Goal: Information Seeking & Learning: Learn about a topic

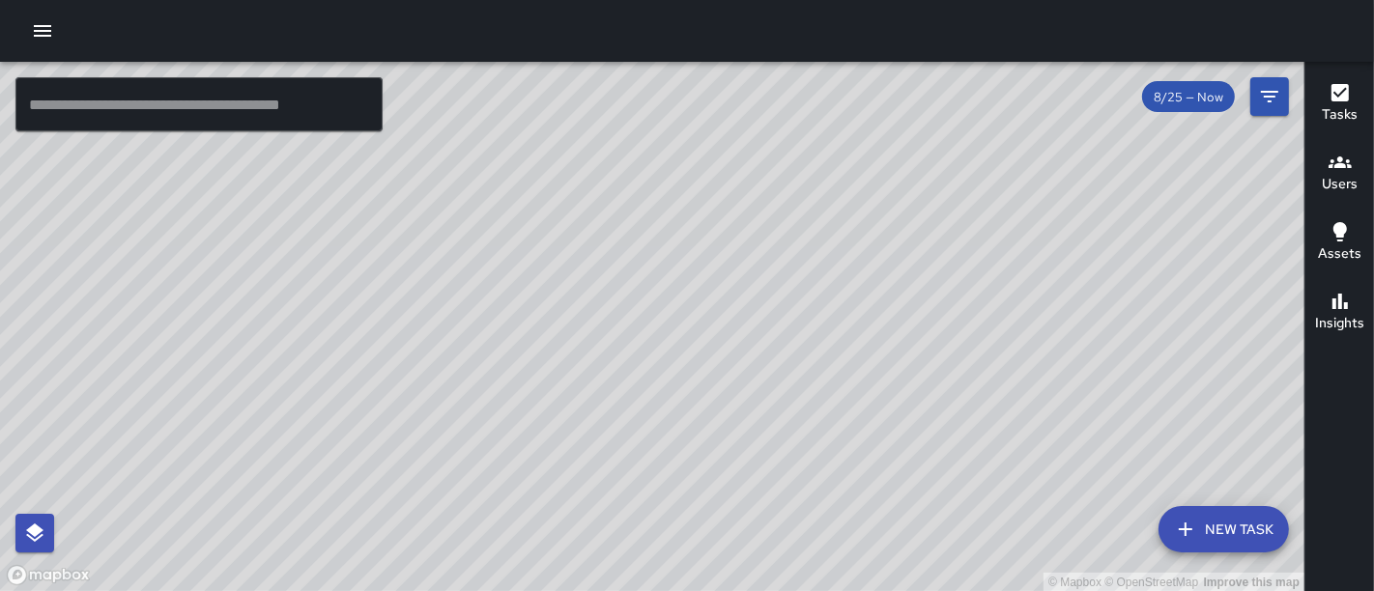
drag, startPoint x: 582, startPoint y: 316, endPoint x: 657, endPoint y: 211, distance: 129.5
click at [657, 211] on div "© Mapbox © OpenStreetMap Improve this map" at bounding box center [652, 327] width 1304 height 530
drag, startPoint x: 610, startPoint y: 233, endPoint x: 705, endPoint y: 454, distance: 241.0
click at [705, 454] on div "© Mapbox © OpenStreetMap Improve this map" at bounding box center [652, 327] width 1304 height 530
drag, startPoint x: 666, startPoint y: 222, endPoint x: 807, endPoint y: 387, distance: 217.2
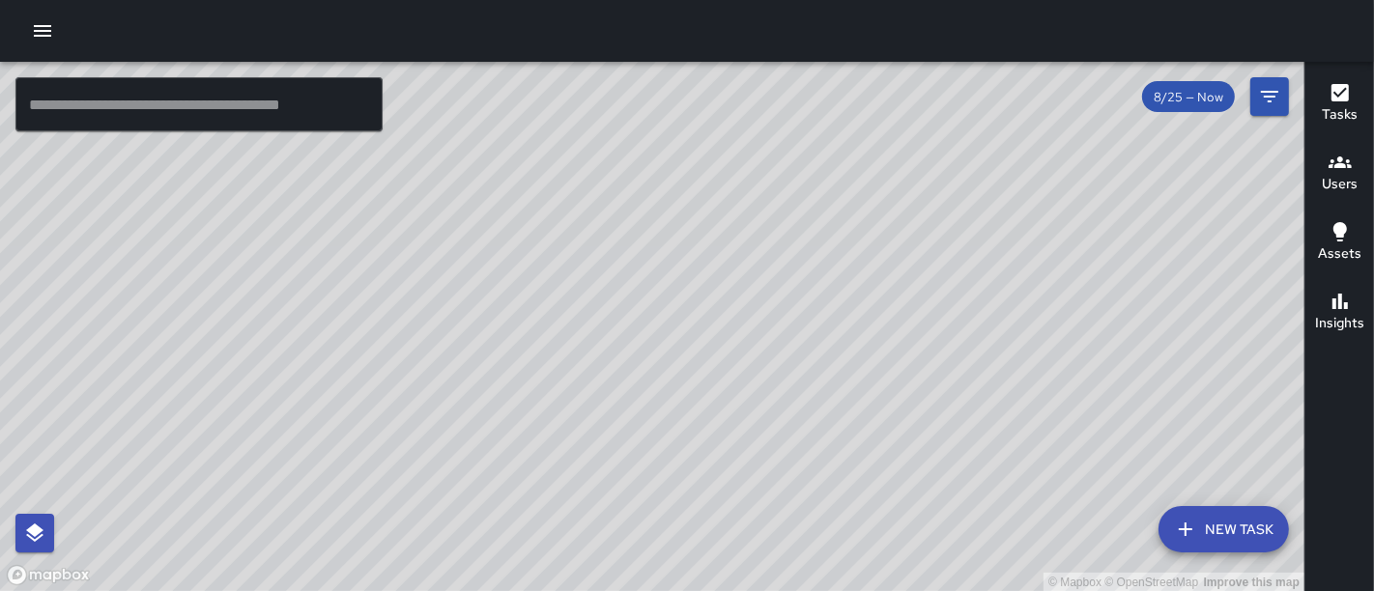
click at [807, 387] on div "© Mapbox © OpenStreetMap Improve this map" at bounding box center [652, 327] width 1304 height 530
drag, startPoint x: 786, startPoint y: 227, endPoint x: 833, endPoint y: 527, distance: 303.1
click at [833, 527] on div "© Mapbox © OpenStreetMap Improve this map" at bounding box center [652, 327] width 1304 height 530
drag, startPoint x: 882, startPoint y: 407, endPoint x: 593, endPoint y: 115, distance: 410.6
click at [593, 115] on div "© Mapbox © OpenStreetMap Improve this map" at bounding box center [652, 327] width 1304 height 530
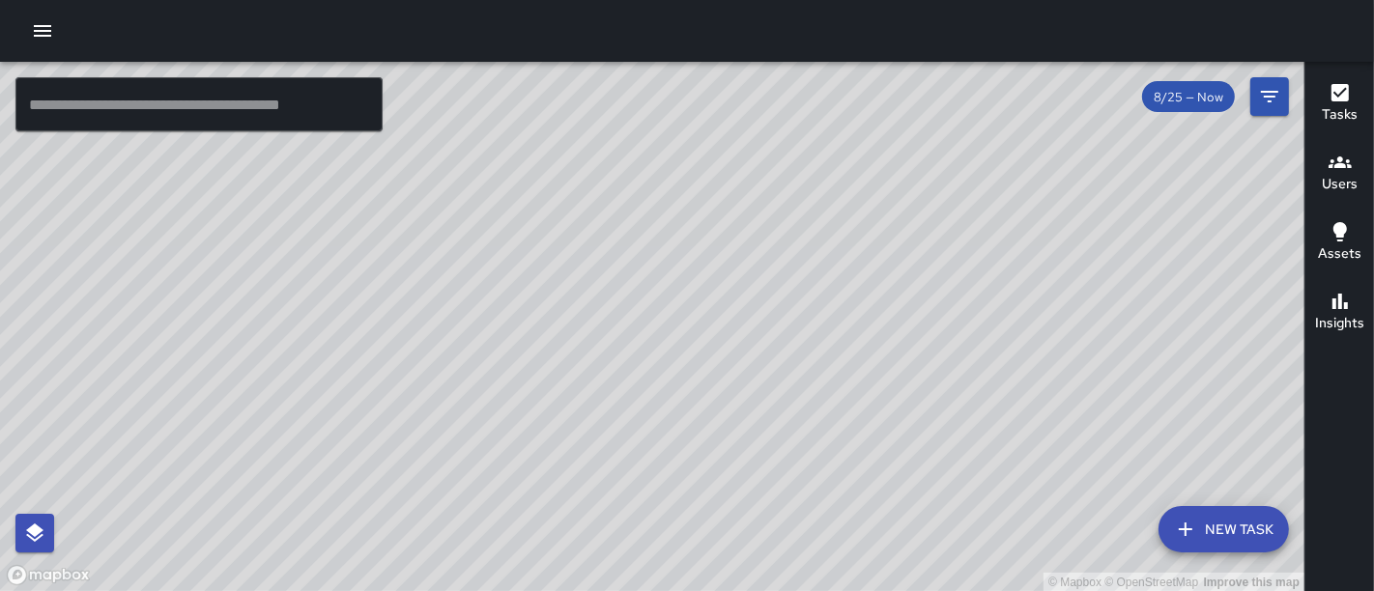
drag, startPoint x: 968, startPoint y: 308, endPoint x: 575, endPoint y: 234, distance: 400.2
click at [575, 234] on div "© Mapbox © OpenStreetMap Improve this map" at bounding box center [652, 327] width 1304 height 530
drag, startPoint x: 461, startPoint y: 200, endPoint x: 927, endPoint y: 442, distance: 525.9
click at [996, 490] on div "© Mapbox © OpenStreetMap Improve this map" at bounding box center [652, 327] width 1304 height 530
drag, startPoint x: 748, startPoint y: 329, endPoint x: 1024, endPoint y: 506, distance: 328.0
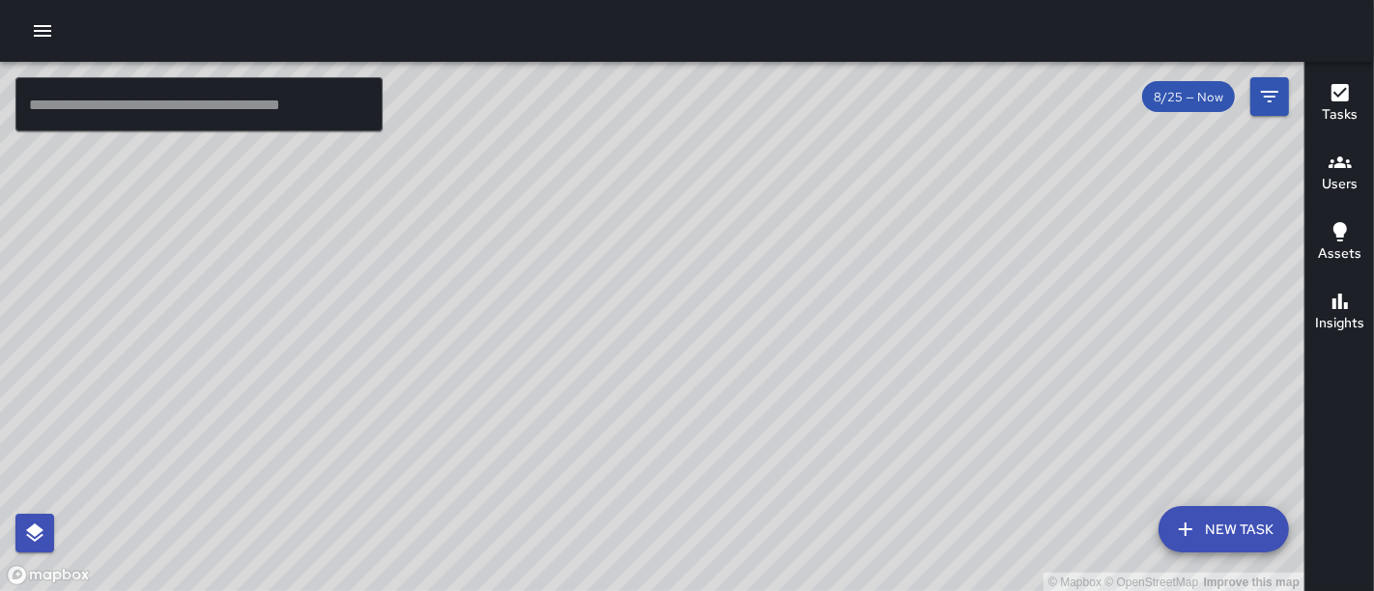
click at [1024, 506] on div "© Mapbox © OpenStreetMap Improve this map" at bounding box center [652, 327] width 1304 height 530
drag, startPoint x: 733, startPoint y: 406, endPoint x: 611, endPoint y: 145, distance: 288.3
click at [612, 150] on div "© Mapbox © OpenStreetMap Improve this map" at bounding box center [652, 327] width 1304 height 530
drag, startPoint x: 908, startPoint y: 580, endPoint x: 687, endPoint y: 240, distance: 405.7
click at [707, 279] on div "© Mapbox © OpenStreetMap Improve this map" at bounding box center [652, 327] width 1304 height 530
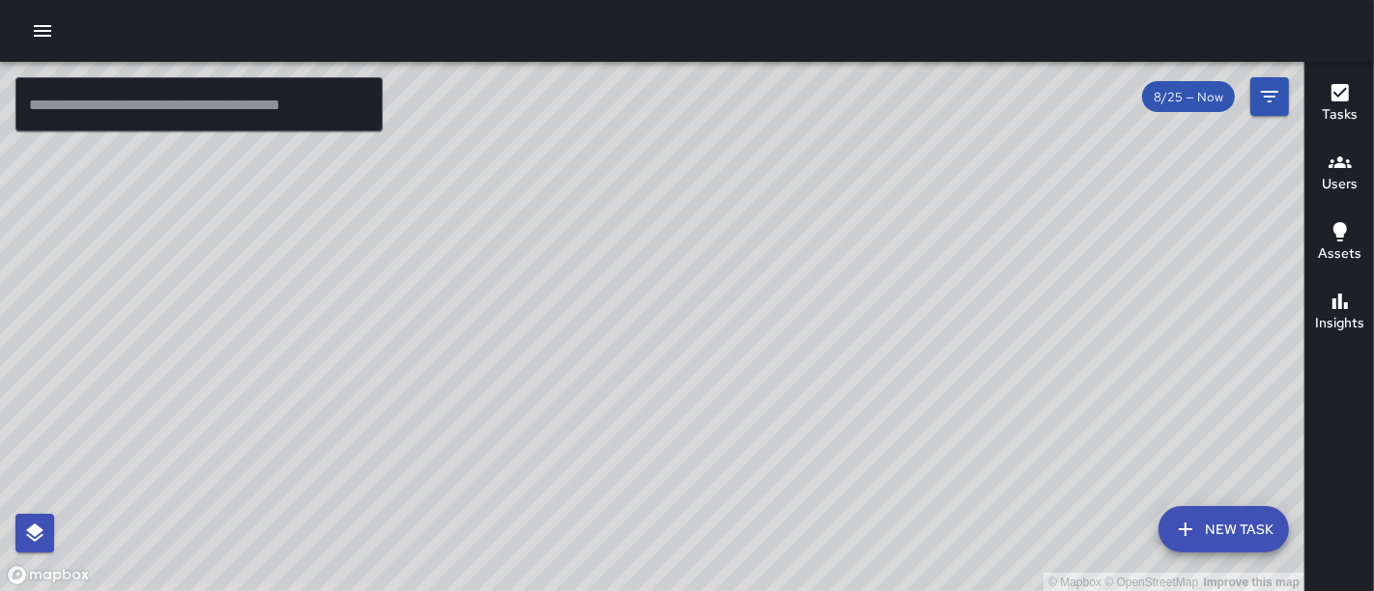
drag, startPoint x: 930, startPoint y: 484, endPoint x: 722, endPoint y: 290, distance: 285.1
click at [722, 290] on div "© Mapbox © OpenStreetMap Improve this map" at bounding box center [652, 327] width 1304 height 530
drag, startPoint x: 913, startPoint y: 435, endPoint x: 763, endPoint y: 497, distance: 162.0
click at [763, 497] on div "© Mapbox © OpenStreetMap Improve this map" at bounding box center [652, 327] width 1304 height 530
drag, startPoint x: 981, startPoint y: 310, endPoint x: 609, endPoint y: 277, distance: 373.4
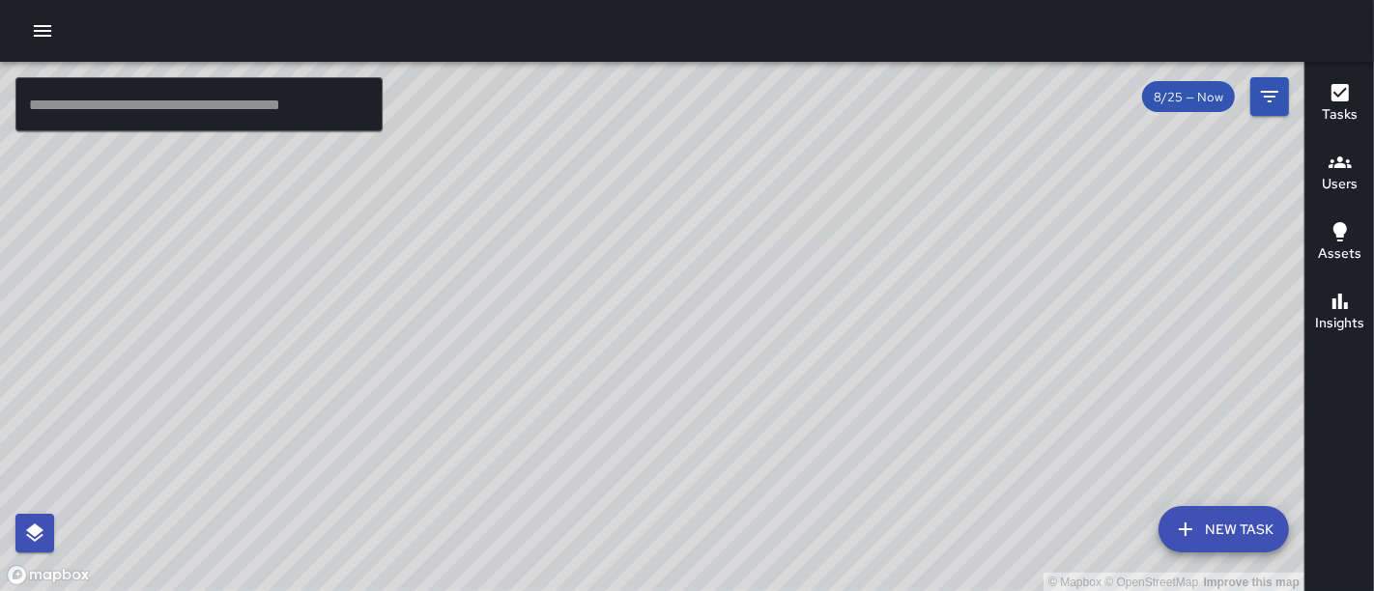
click at [609, 277] on div "© Mapbox © OpenStreetMap Improve this map" at bounding box center [652, 327] width 1304 height 530
drag, startPoint x: 890, startPoint y: 419, endPoint x: 613, endPoint y: 163, distance: 376.7
click at [613, 163] on div "© Mapbox © OpenStreetMap Improve this map" at bounding box center [652, 327] width 1304 height 530
drag, startPoint x: 678, startPoint y: 308, endPoint x: 1048, endPoint y: 264, distance: 372.7
click at [1048, 264] on div "© Mapbox © OpenStreetMap Improve this map" at bounding box center [652, 327] width 1304 height 530
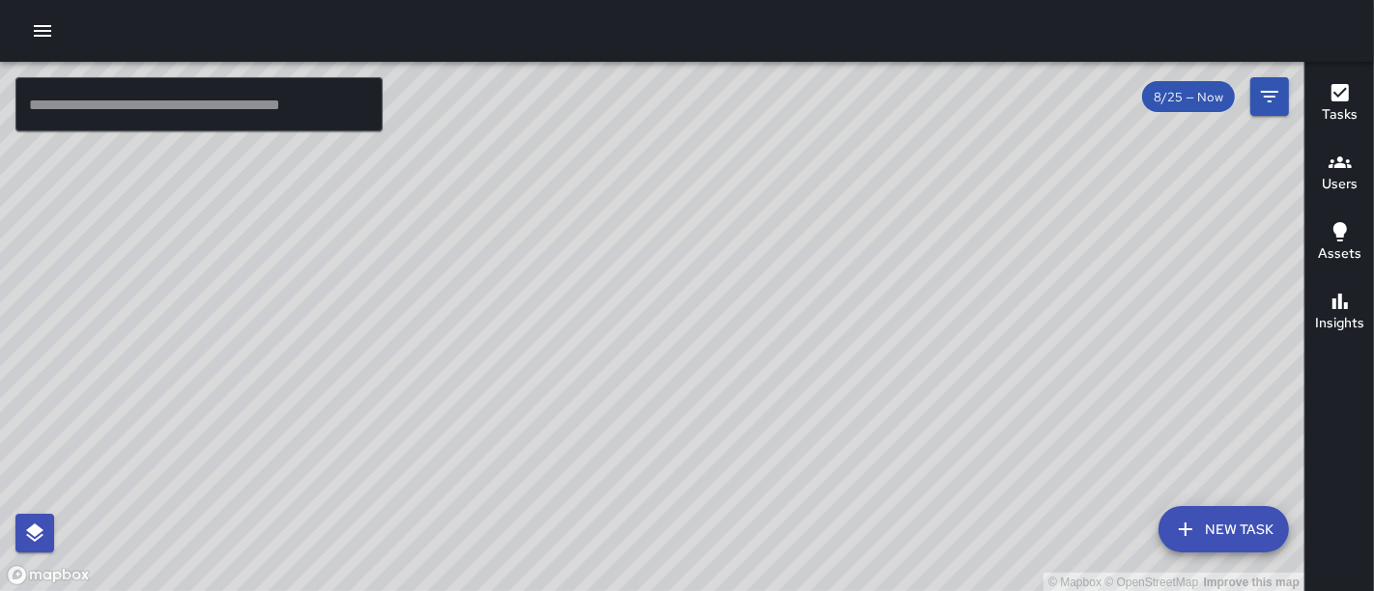
drag, startPoint x: 671, startPoint y: 314, endPoint x: 1000, endPoint y: 244, distance: 335.8
click at [1000, 244] on div "© Mapbox © OpenStreetMap Improve this map" at bounding box center [652, 327] width 1304 height 530
drag, startPoint x: 696, startPoint y: 377, endPoint x: 988, endPoint y: 72, distance: 422.3
click at [967, 128] on div "© Mapbox © OpenStreetMap Improve this map" at bounding box center [652, 327] width 1304 height 530
drag, startPoint x: 560, startPoint y: 375, endPoint x: 790, endPoint y: 239, distance: 267.3
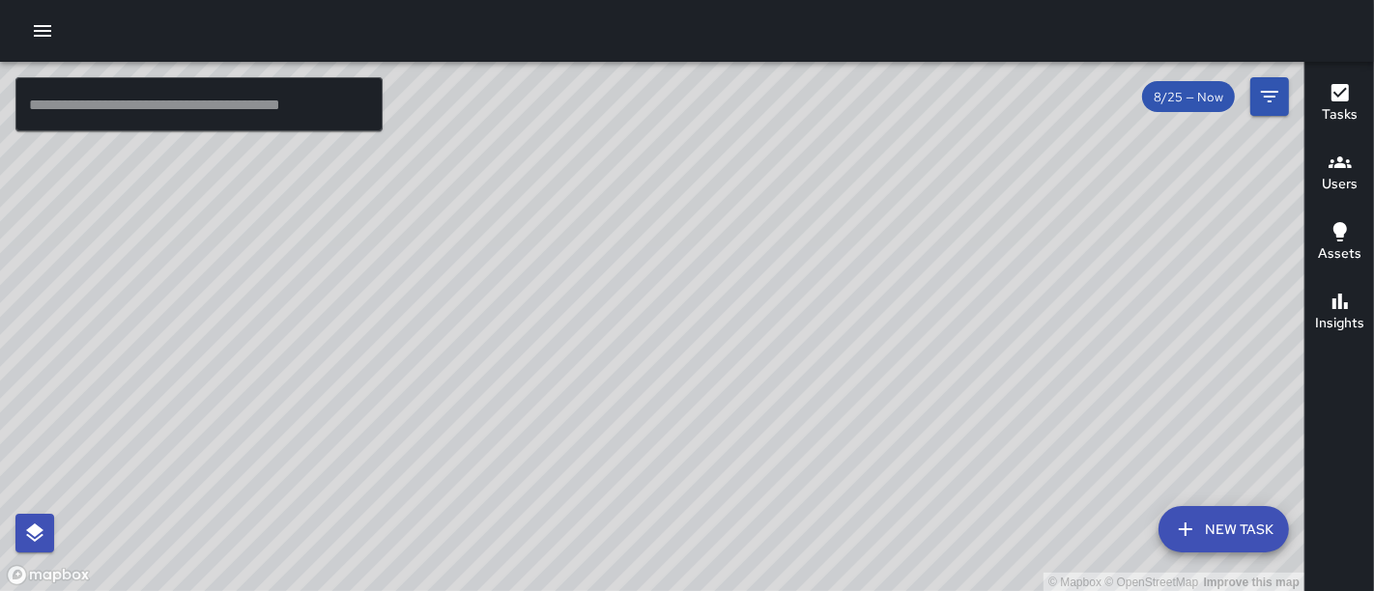
click at [786, 246] on div "© Mapbox © OpenStreetMap Improve this map" at bounding box center [652, 327] width 1304 height 530
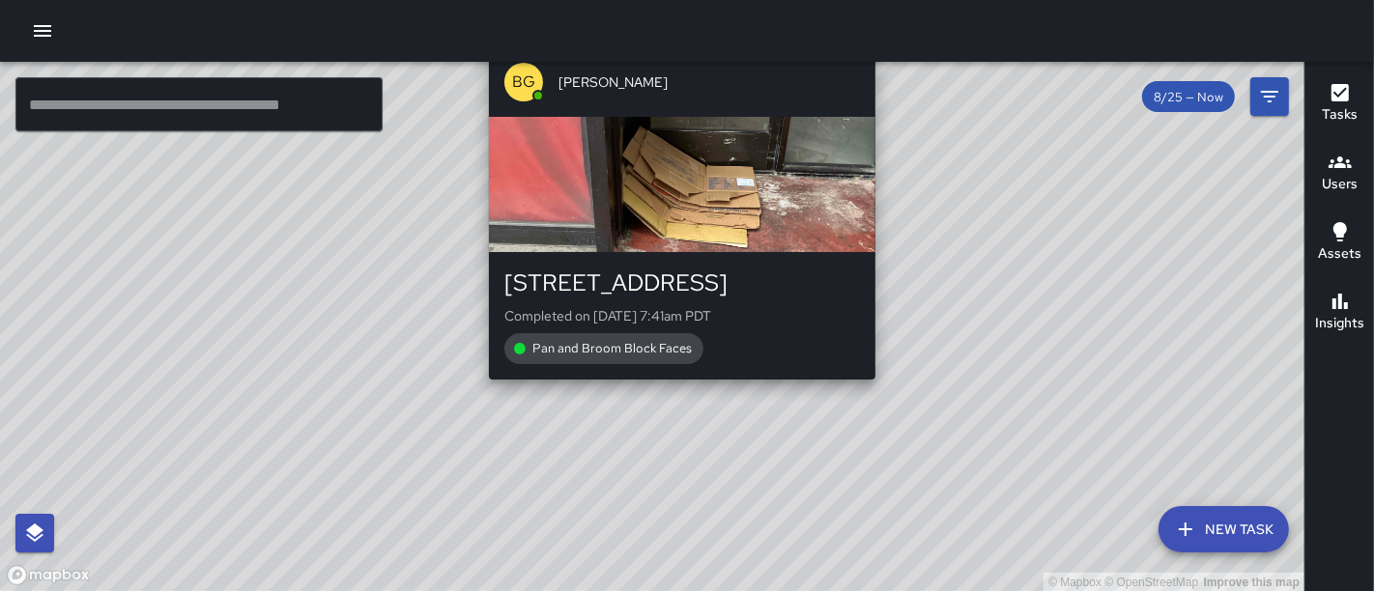
drag, startPoint x: 678, startPoint y: 382, endPoint x: 680, endPoint y: 391, distance: 9.9
click at [680, 391] on div "© Mapbox © OpenStreetMap Improve this map BG [PERSON_NAME] [STREET_ADDRESS] Com…" at bounding box center [652, 327] width 1304 height 530
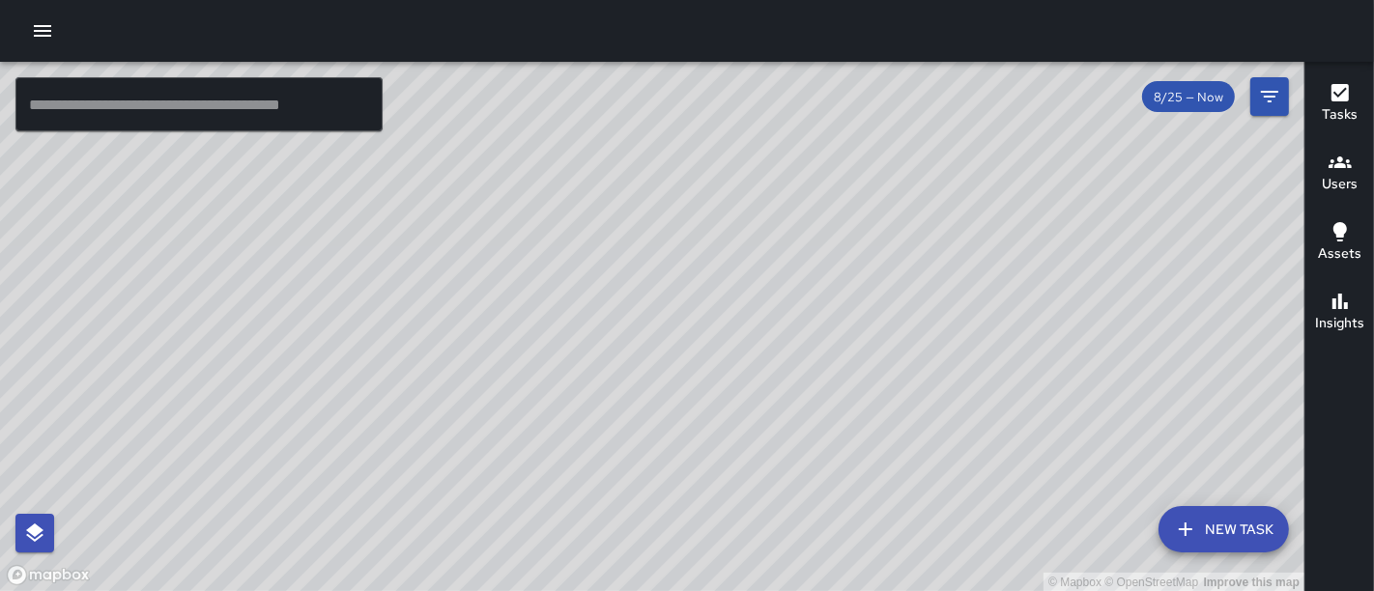
drag, startPoint x: 521, startPoint y: 377, endPoint x: 584, endPoint y: 117, distance: 267.4
click at [580, 129] on div "© Mapbox © OpenStreetMap Improve this map" at bounding box center [652, 327] width 1304 height 530
click at [43, 37] on icon "button" at bounding box center [42, 30] width 23 height 23
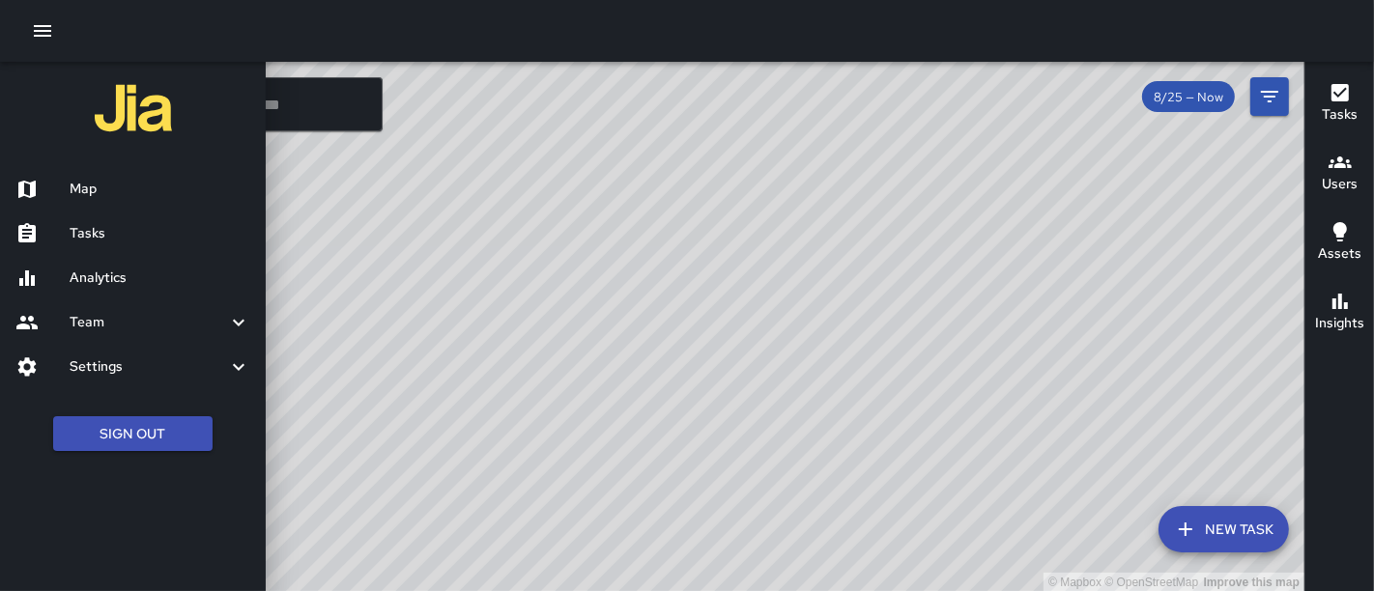
click at [93, 282] on h6 "Analytics" at bounding box center [160, 278] width 181 height 21
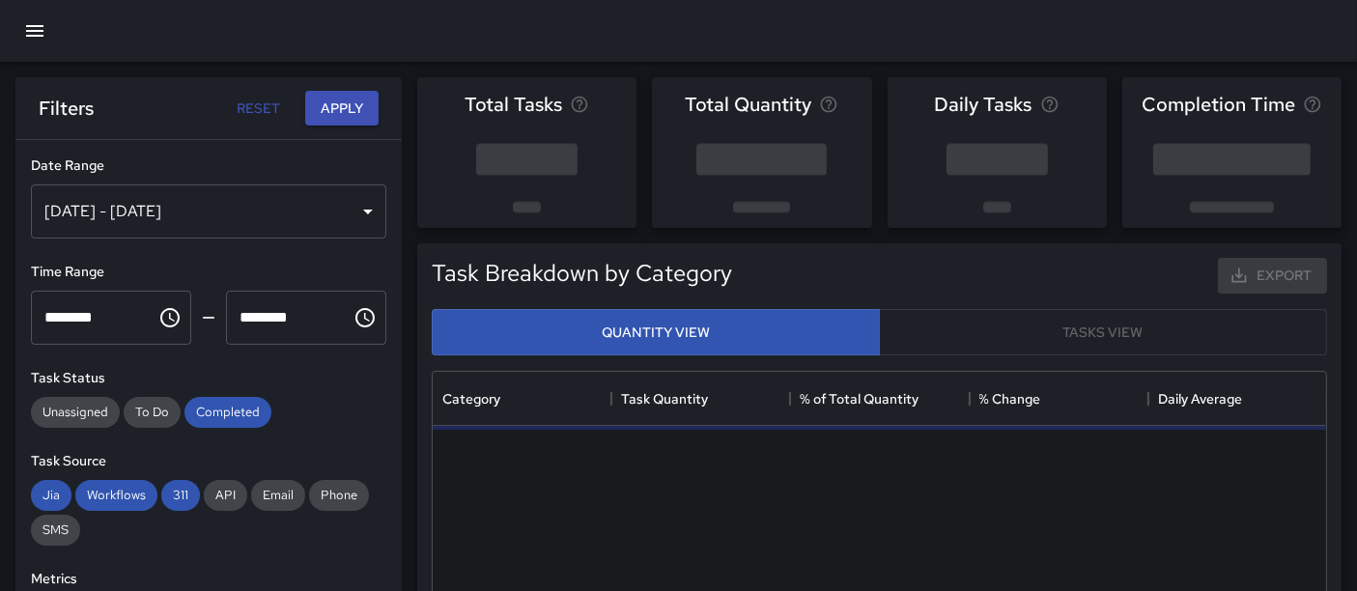
click at [93, 282] on div "Time Range ******** ​ ******** ​" at bounding box center [209, 303] width 356 height 83
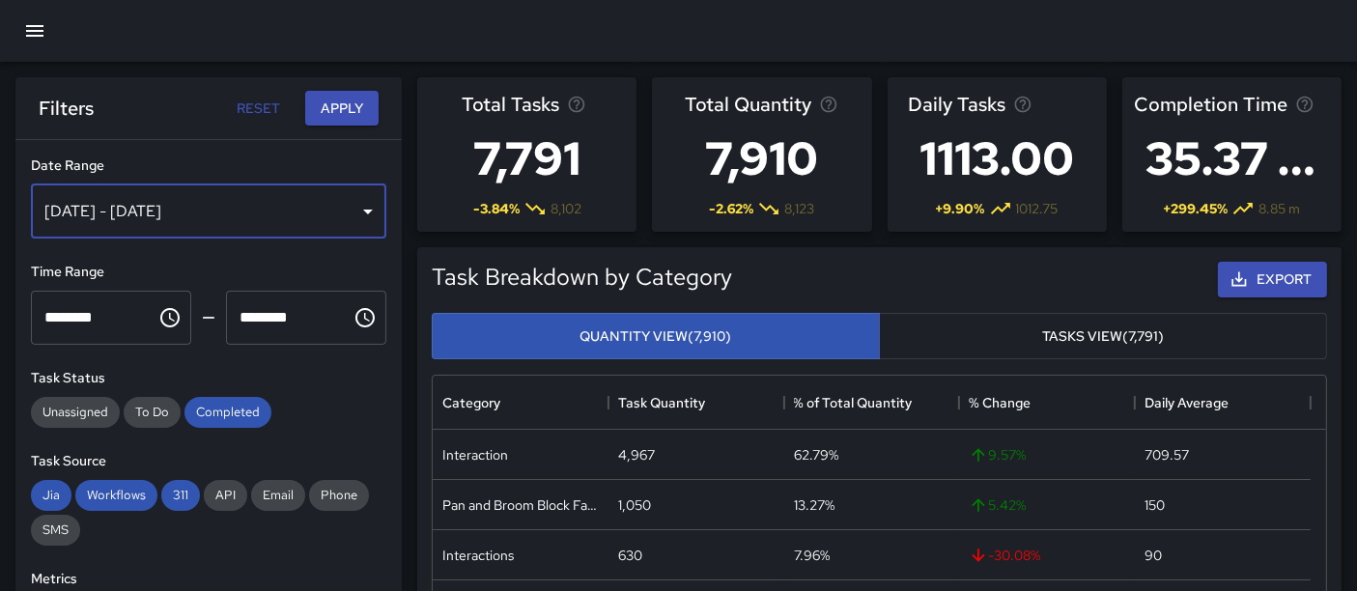
click at [251, 200] on div "[DATE] - [DATE]" at bounding box center [209, 212] width 356 height 54
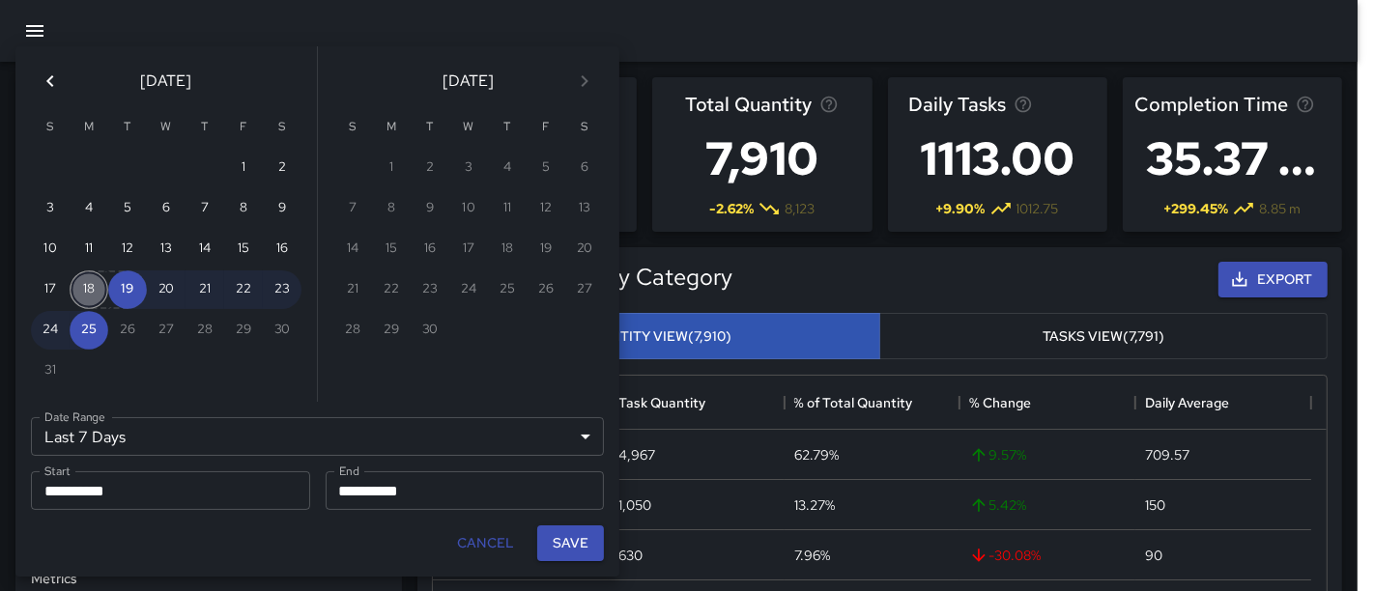
click at [91, 280] on button "18" at bounding box center [89, 290] width 39 height 39
type input "******"
type input "**********"
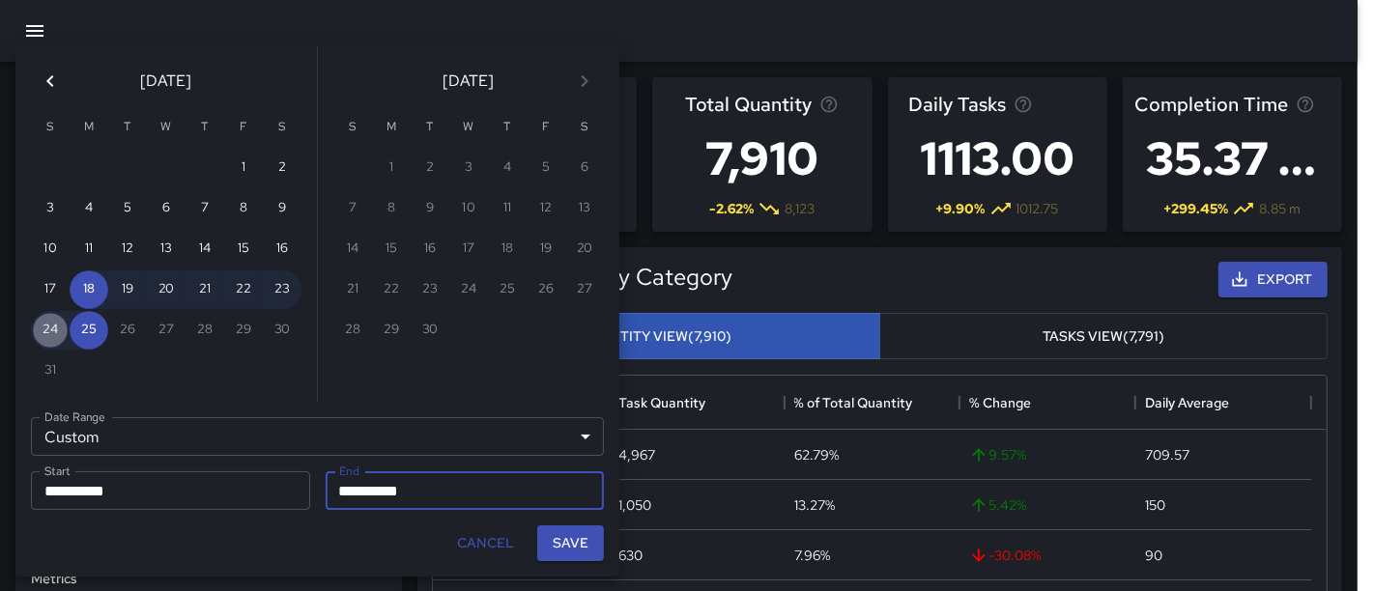
click at [49, 323] on button "24" at bounding box center [50, 330] width 39 height 39
type input "**********"
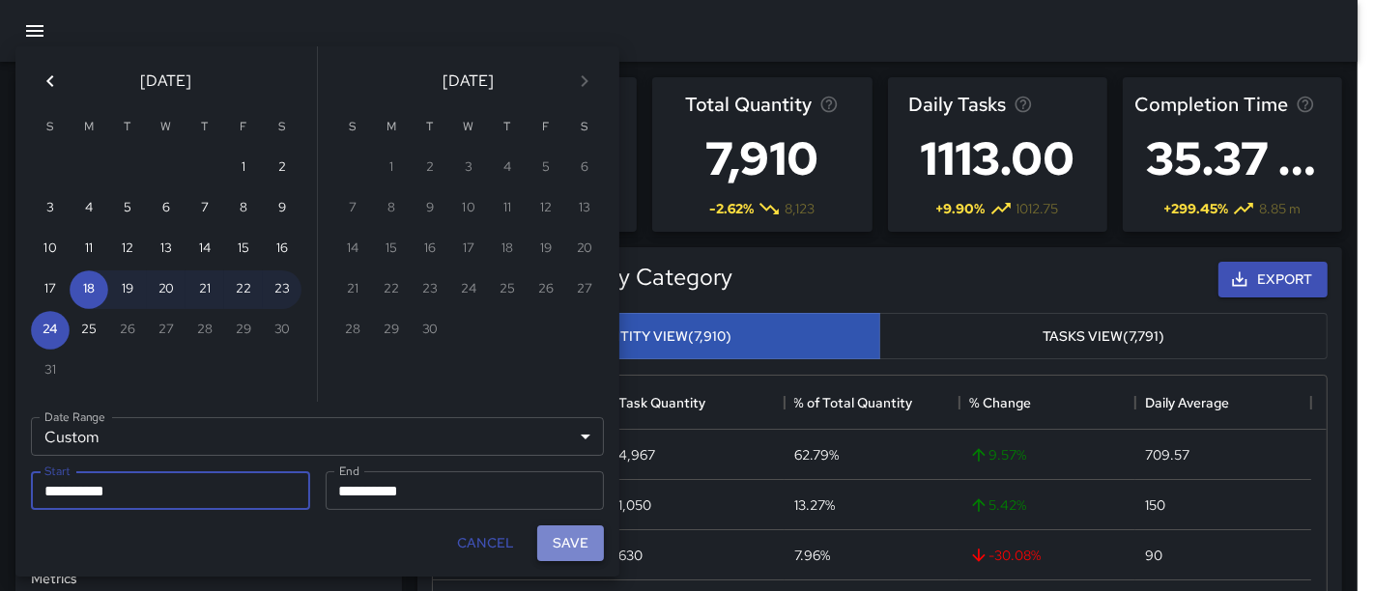
click at [565, 548] on button "Save" at bounding box center [570, 544] width 67 height 36
type input "**********"
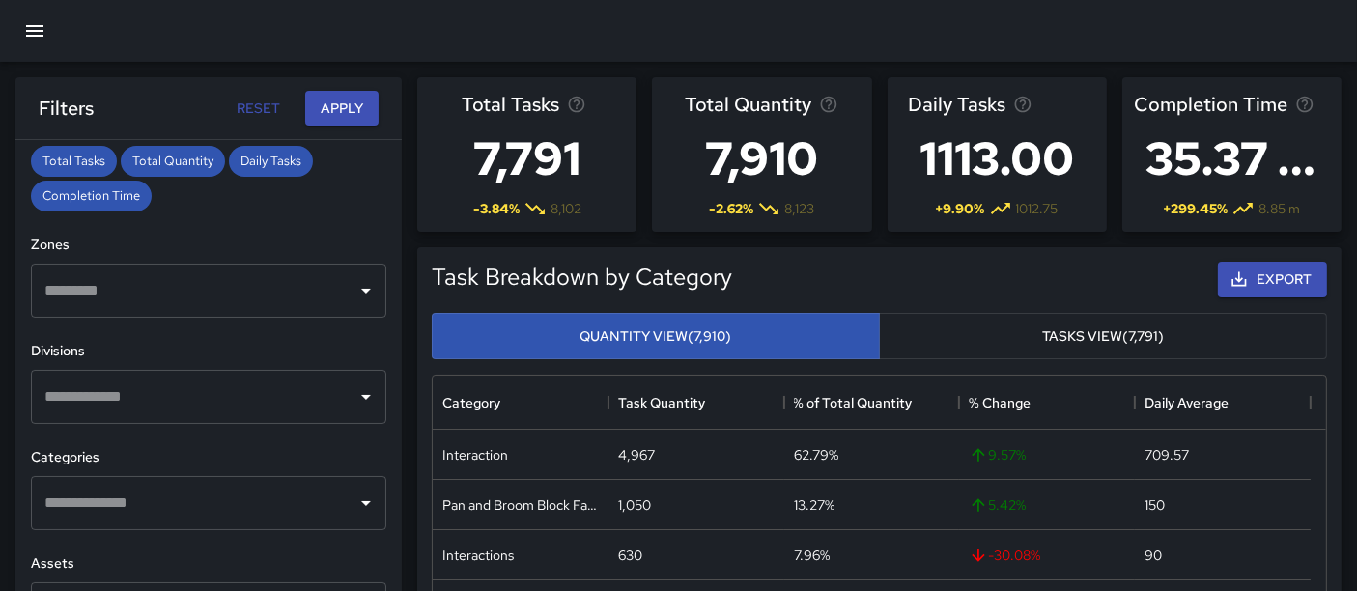
scroll to position [458, 0]
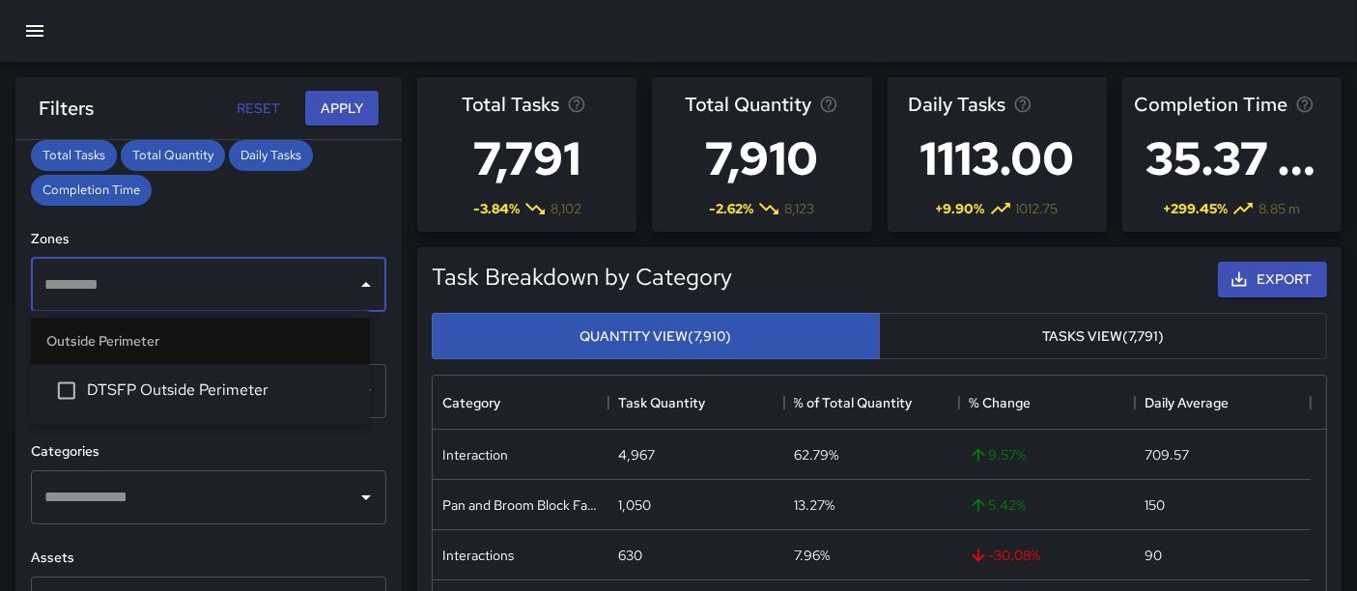
click at [328, 283] on input "text" at bounding box center [194, 285] width 309 height 37
click at [346, 298] on div "​" at bounding box center [209, 285] width 356 height 54
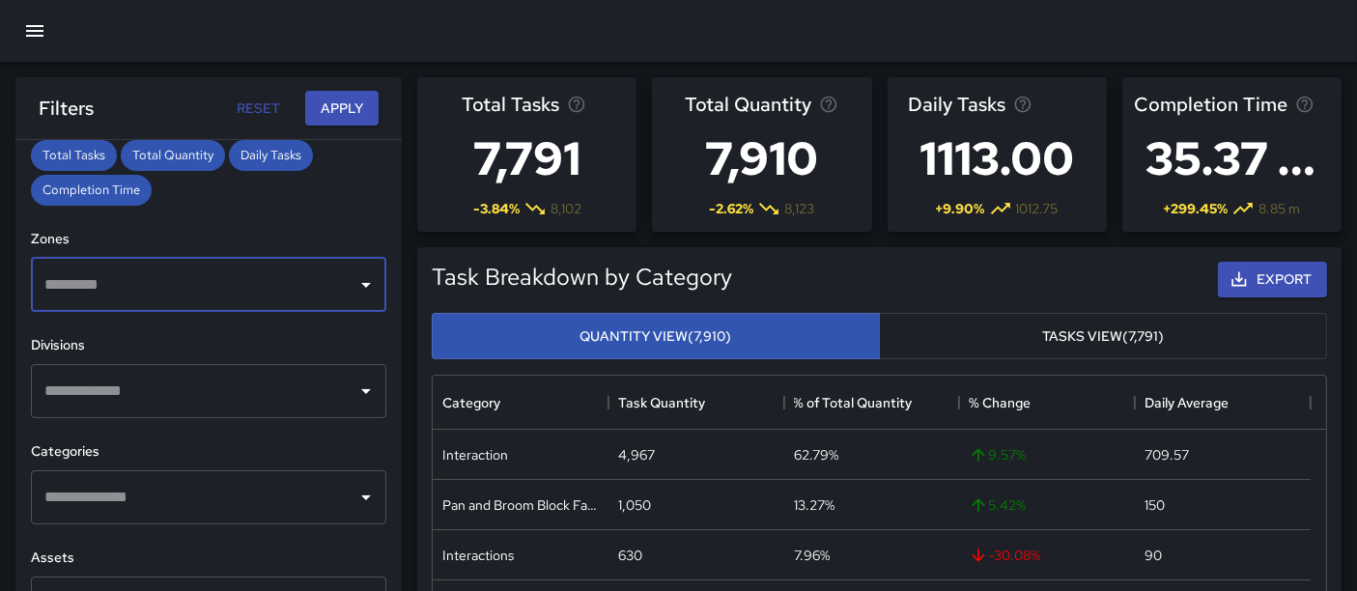
click at [332, 385] on div "​" at bounding box center [209, 391] width 356 height 54
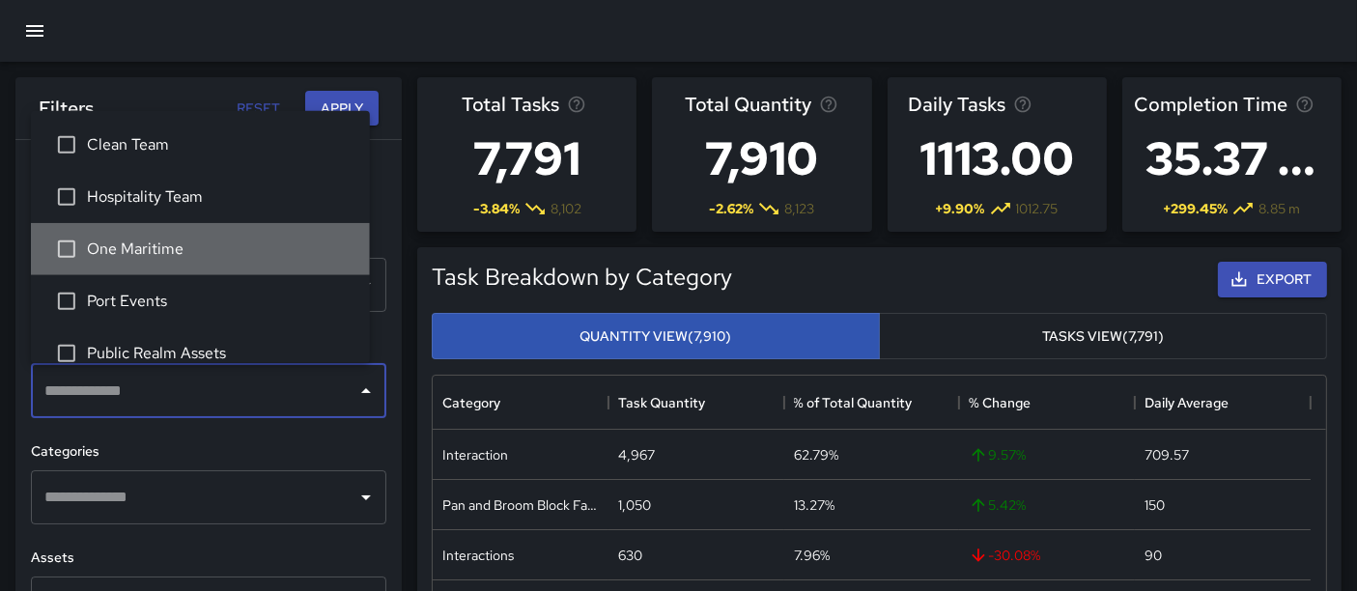
click at [249, 251] on span "One Maritime" at bounding box center [221, 249] width 268 height 23
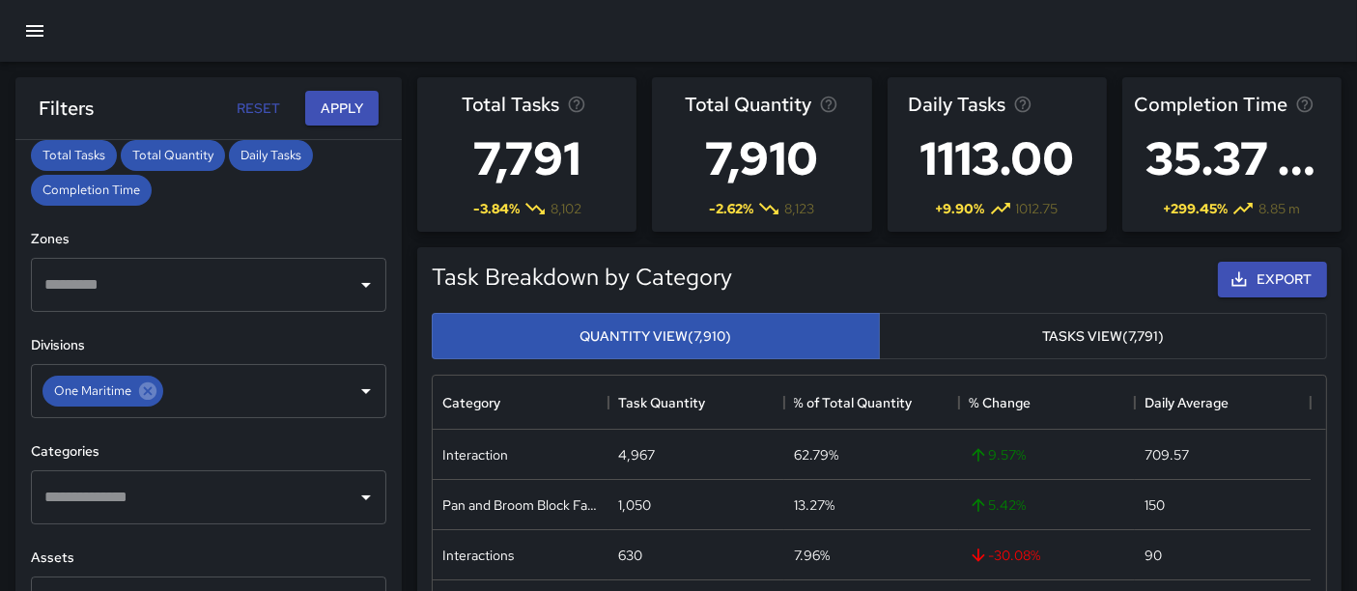
click at [268, 432] on div "**********" at bounding box center [208, 404] width 386 height 528
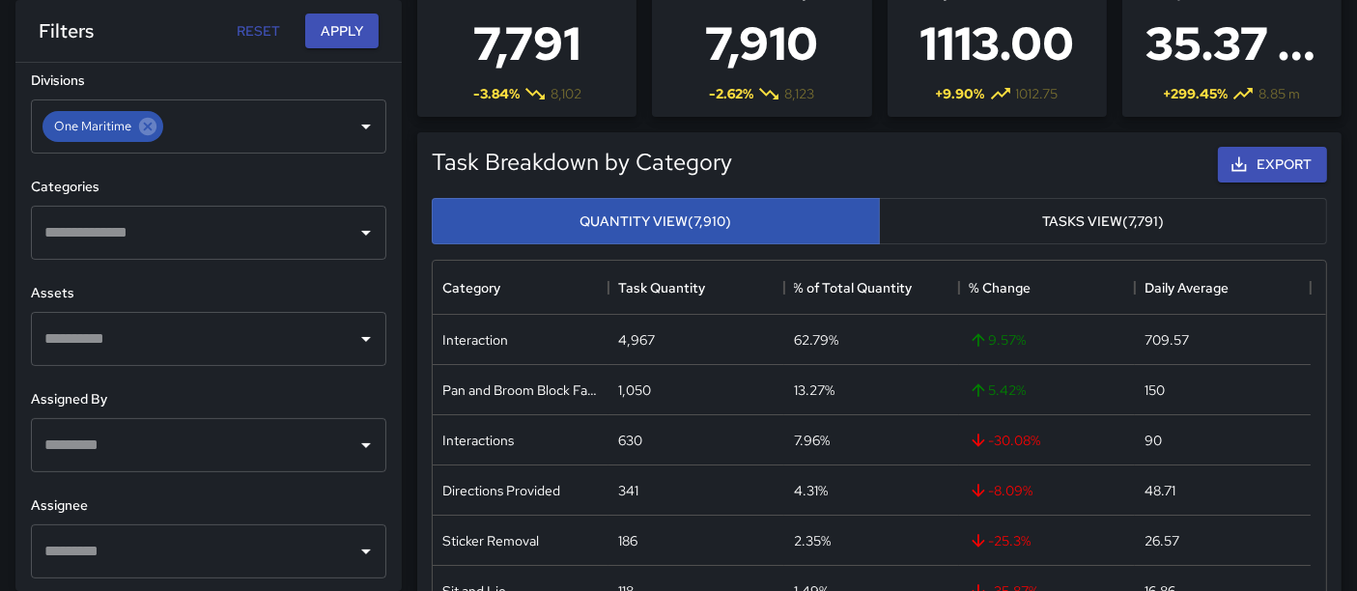
scroll to position [188, 0]
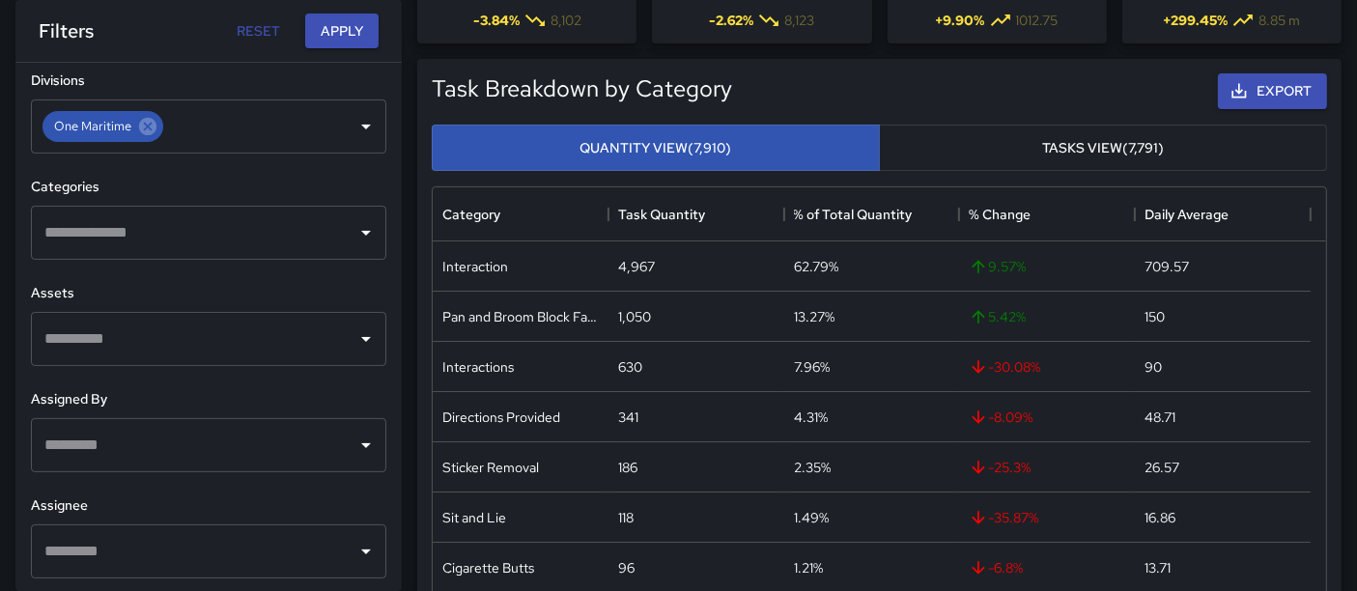
click at [272, 459] on input "text" at bounding box center [194, 445] width 309 height 37
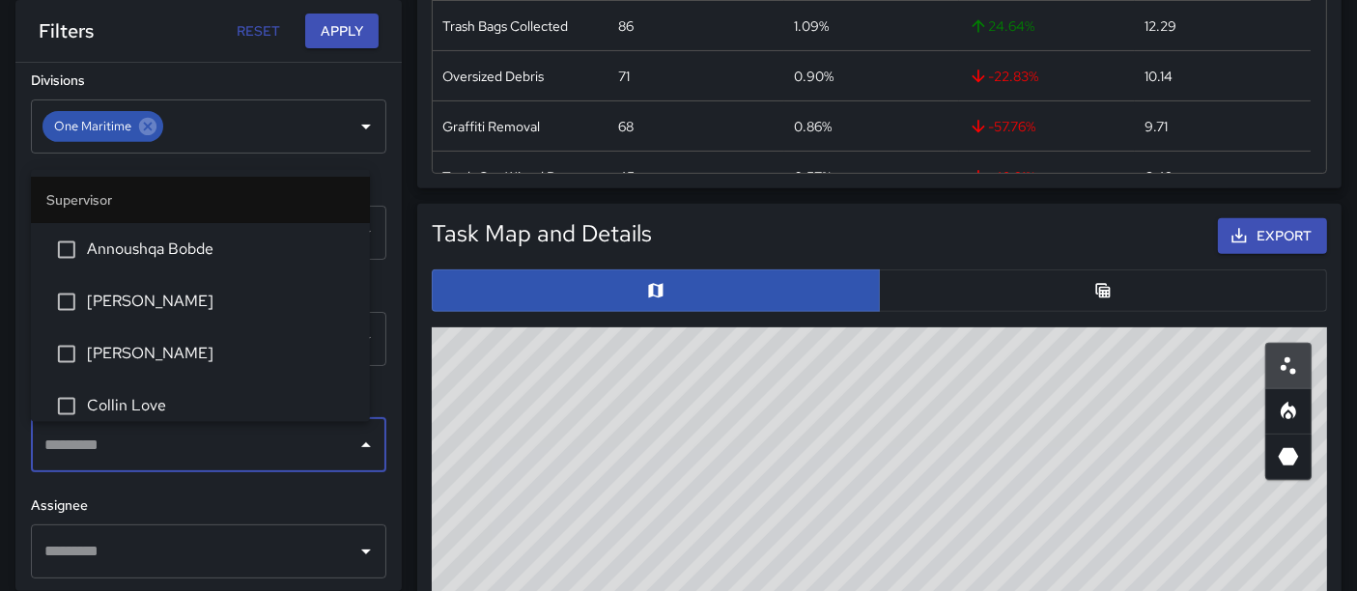
scroll to position [785, 0]
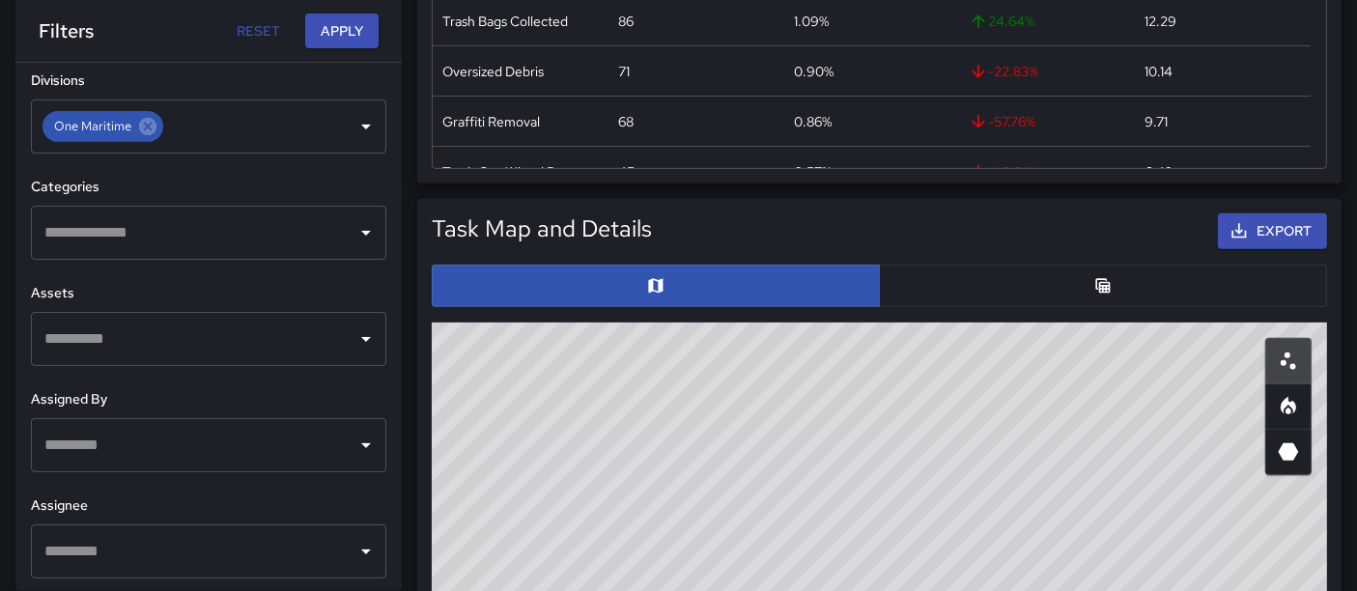
click at [272, 512] on h6 "Assignee" at bounding box center [209, 506] width 356 height 21
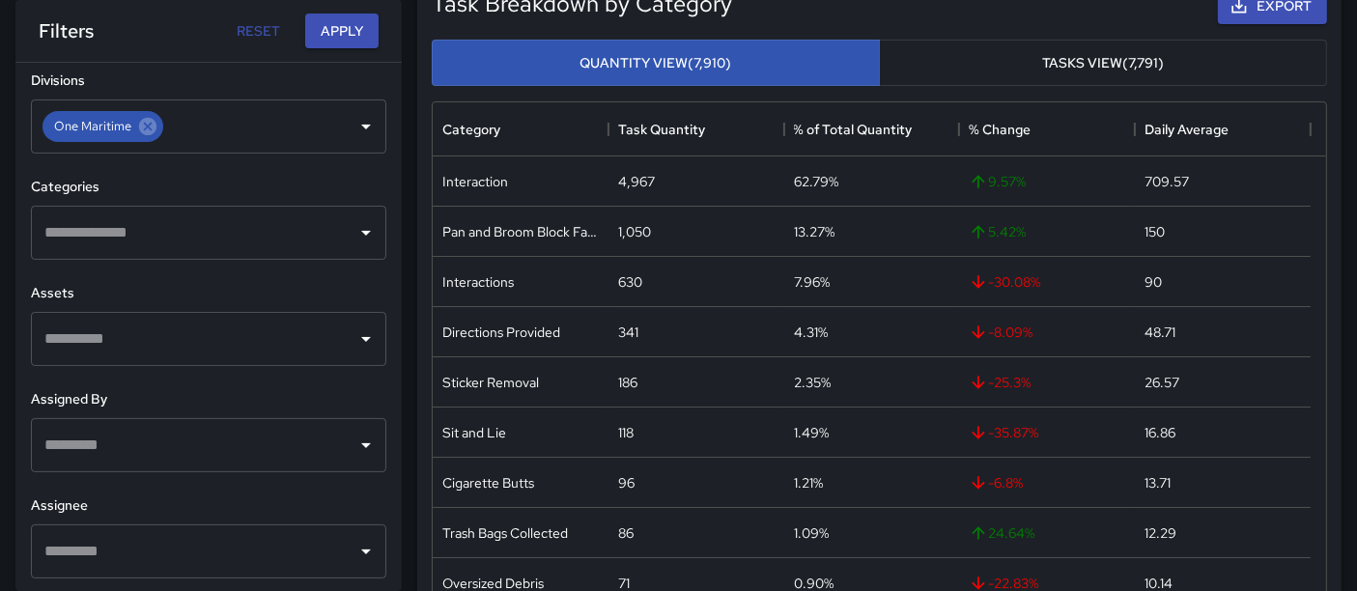
scroll to position [274, 0]
click at [340, 31] on button "Apply" at bounding box center [341, 32] width 73 height 36
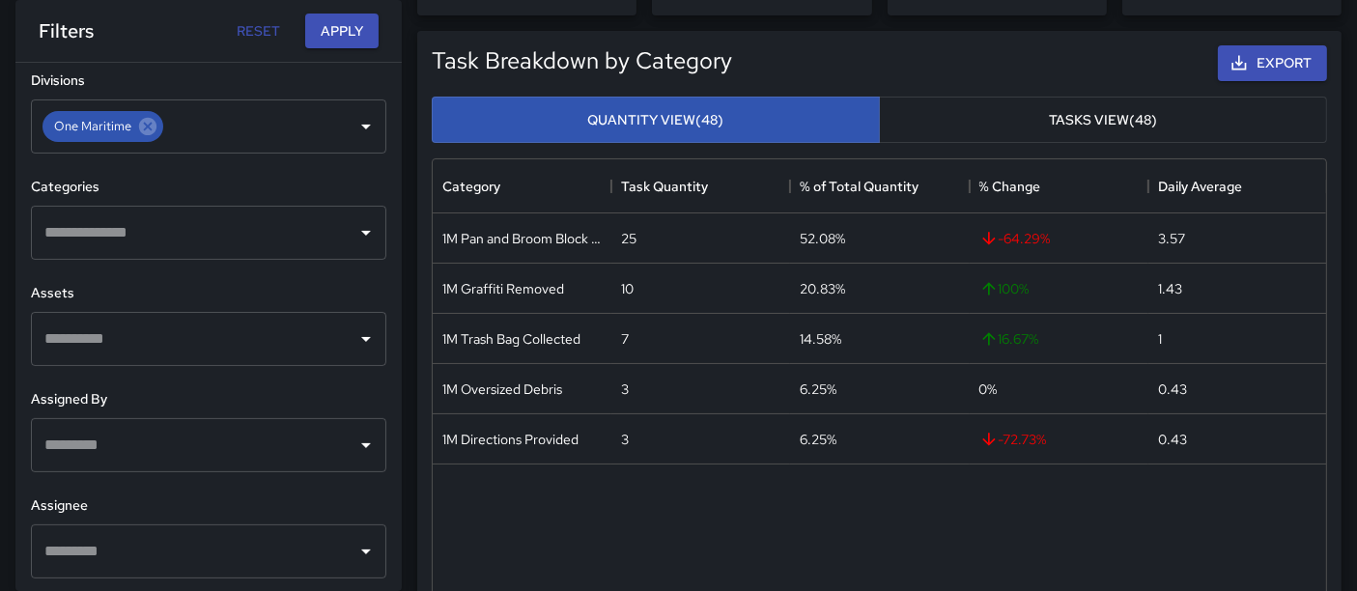
scroll to position [214, 0]
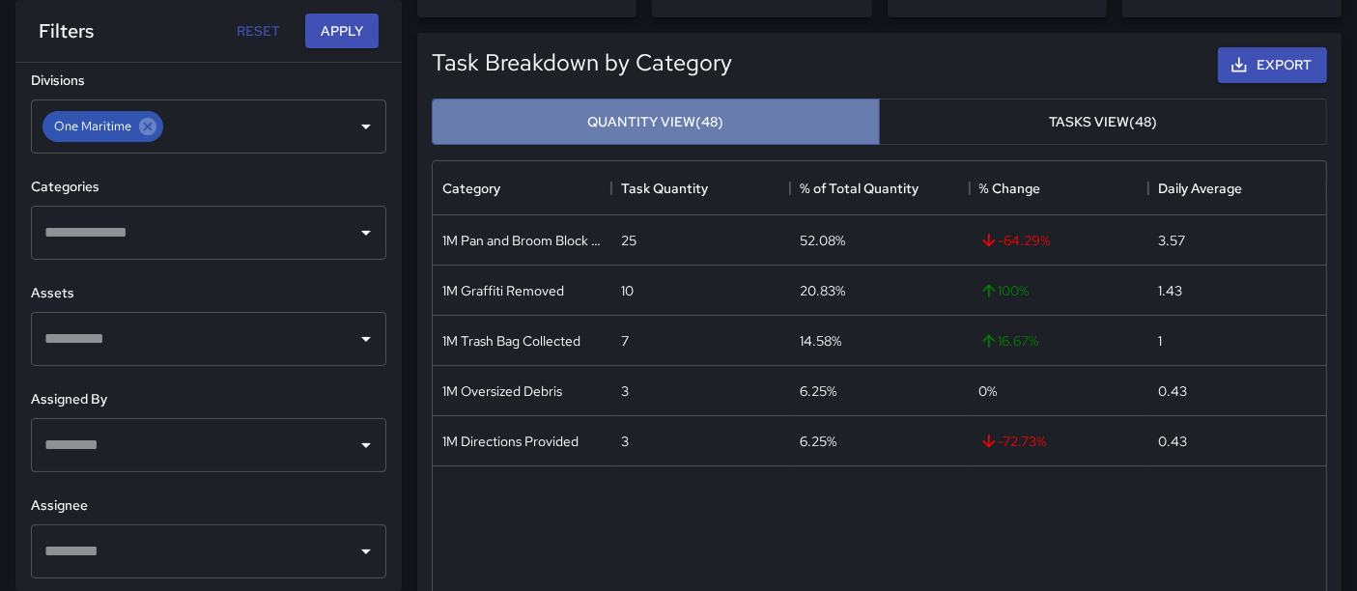
click at [656, 103] on button "Quantity View (48)" at bounding box center [656, 122] width 448 height 47
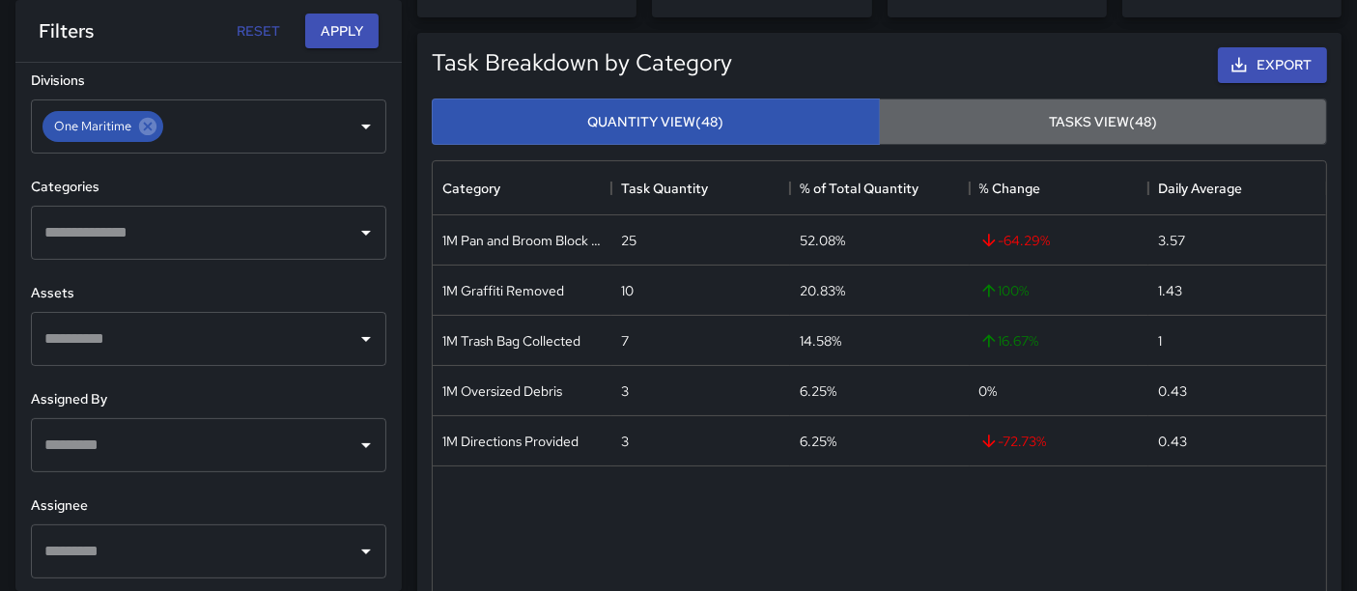
click at [1061, 119] on button "Tasks View (48)" at bounding box center [1103, 122] width 448 height 47
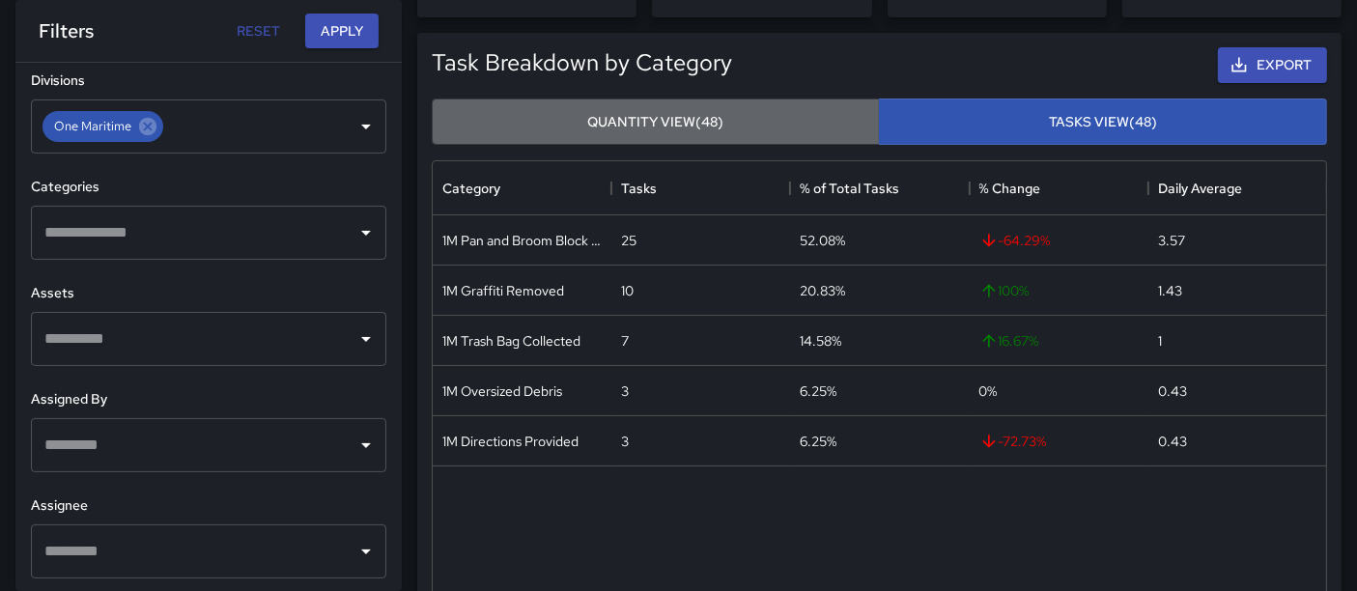
click at [724, 121] on button "Quantity View (48)" at bounding box center [656, 122] width 448 height 47
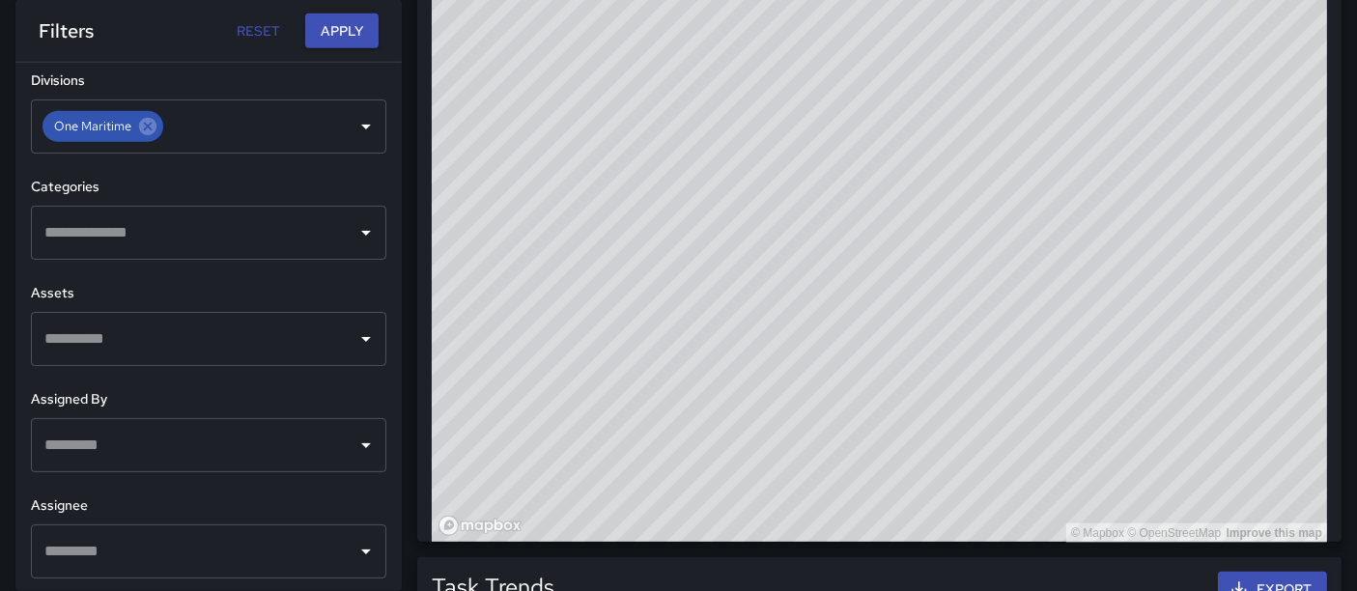
scroll to position [1352, 0]
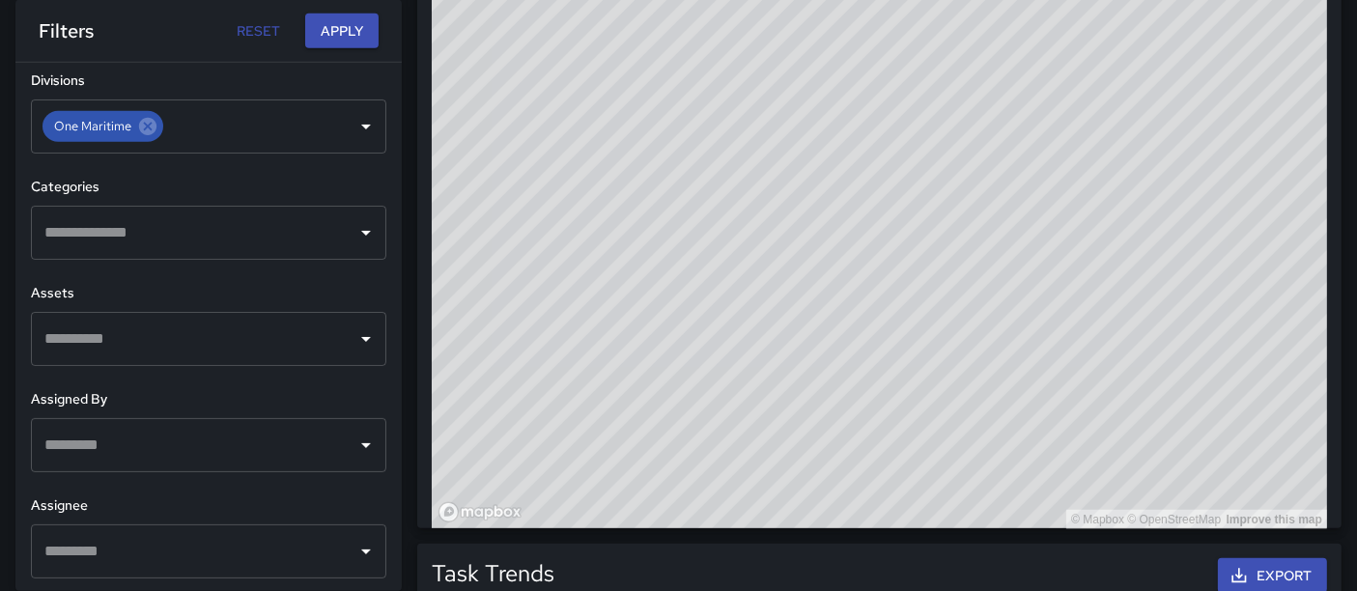
drag, startPoint x: 1373, startPoint y: 350, endPoint x: 903, endPoint y: 551, distance: 510.7
click at [903, 551] on div "Task Trends Export" at bounding box center [879, 576] width 919 height 59
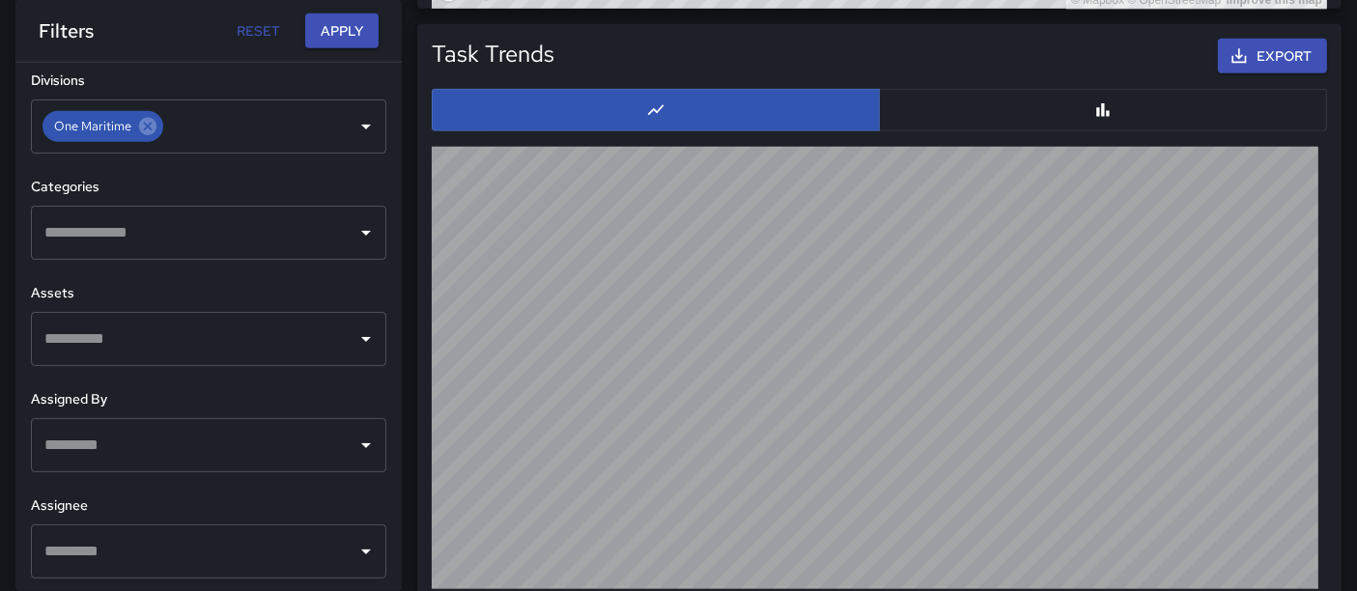
scroll to position [1896, 0]
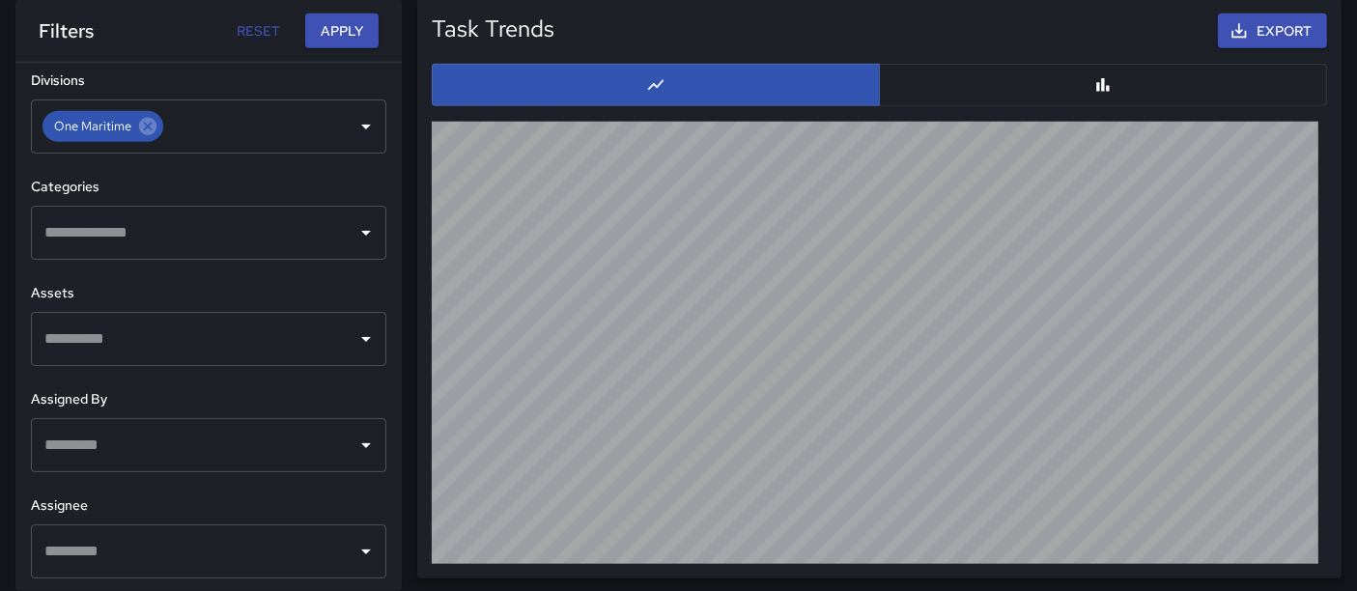
drag, startPoint x: 1362, startPoint y: 512, endPoint x: 942, endPoint y: 570, distance: 424.2
click at [942, 570] on div "Task Trends Export" at bounding box center [879, 289] width 925 height 580
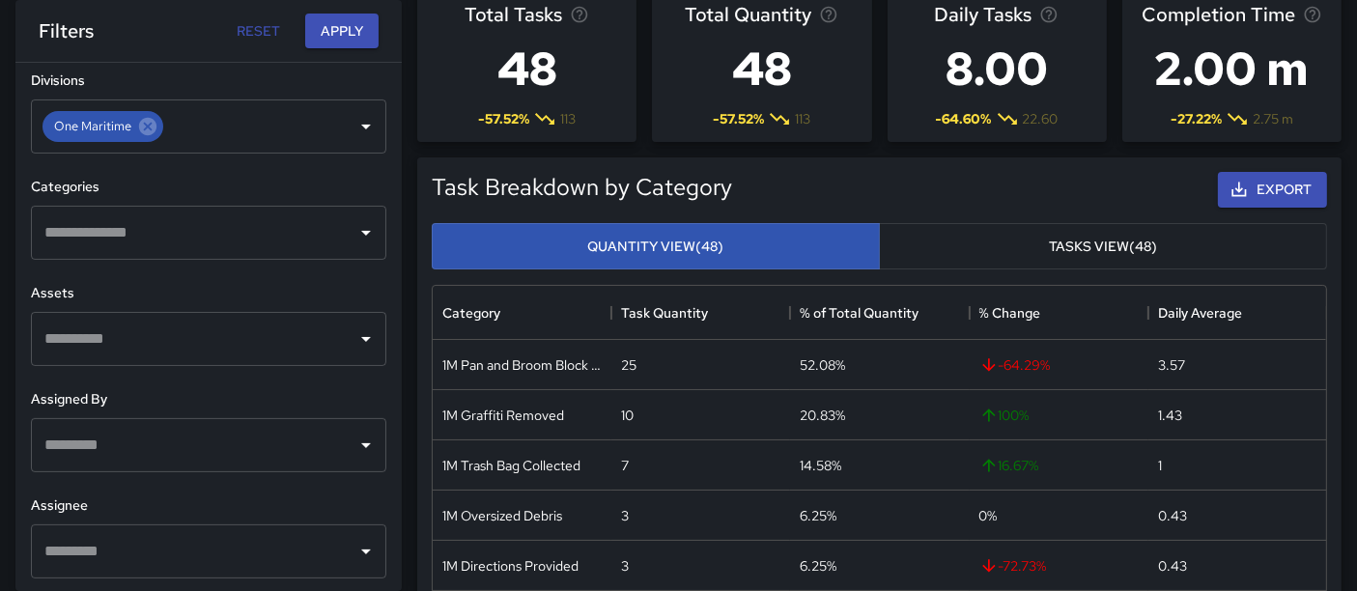
scroll to position [0, 0]
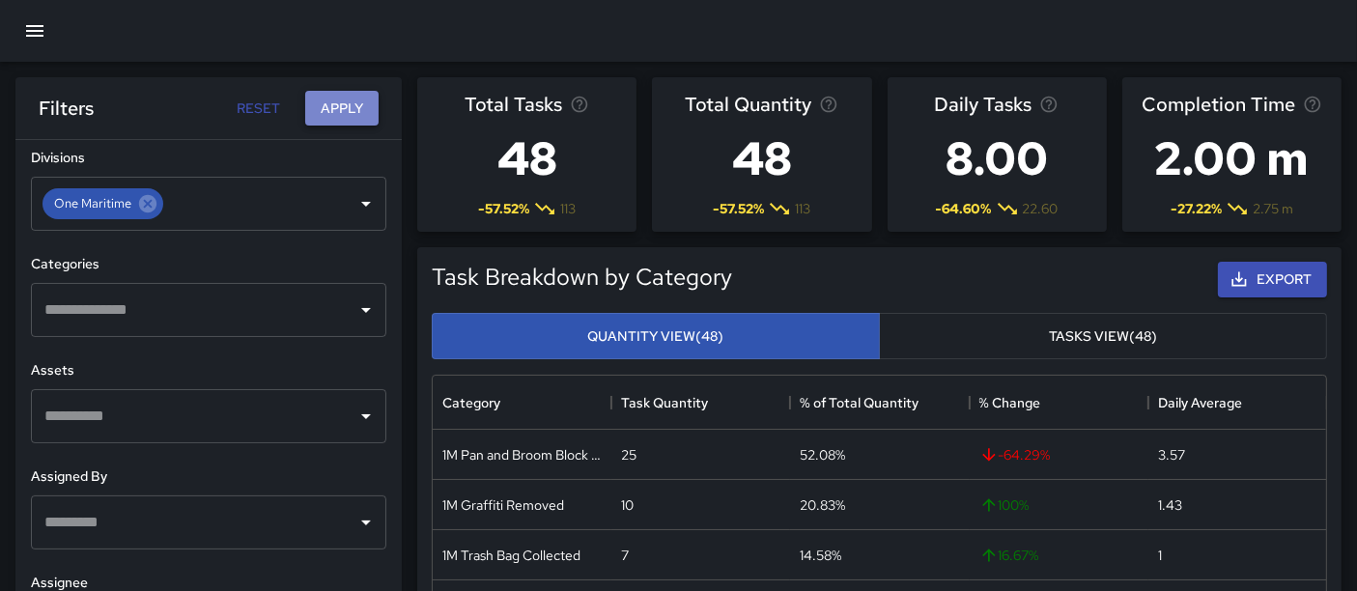
click at [354, 120] on button "Apply" at bounding box center [341, 109] width 73 height 36
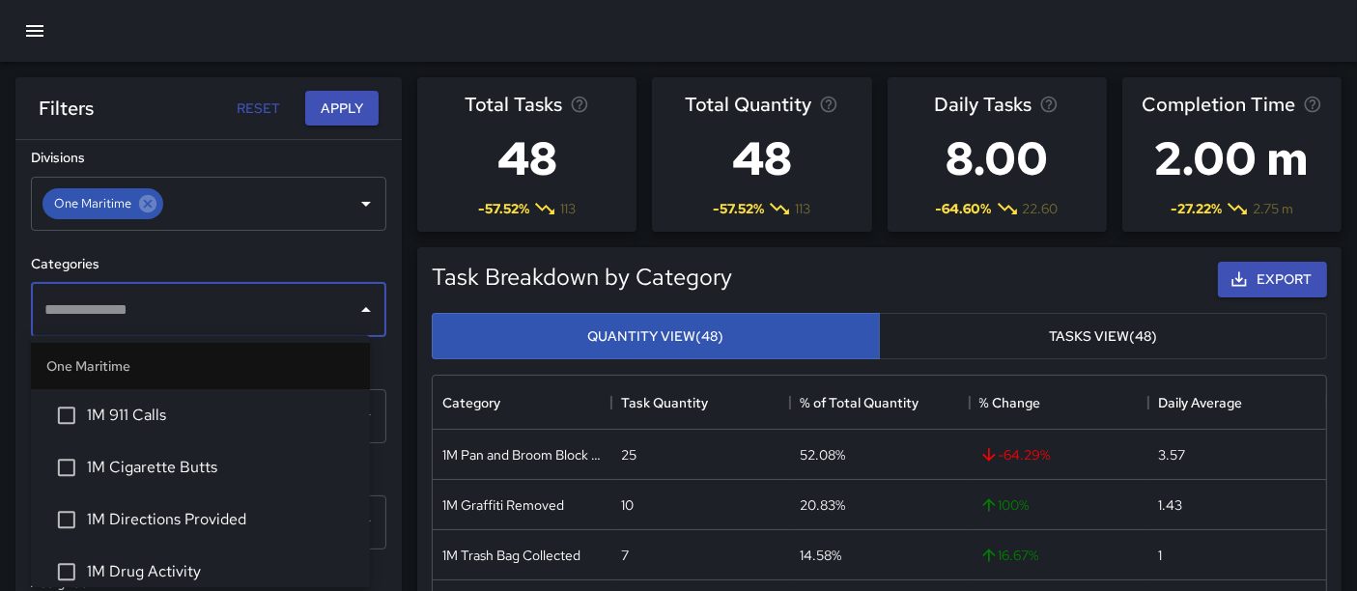
click at [317, 302] on input "text" at bounding box center [194, 310] width 309 height 37
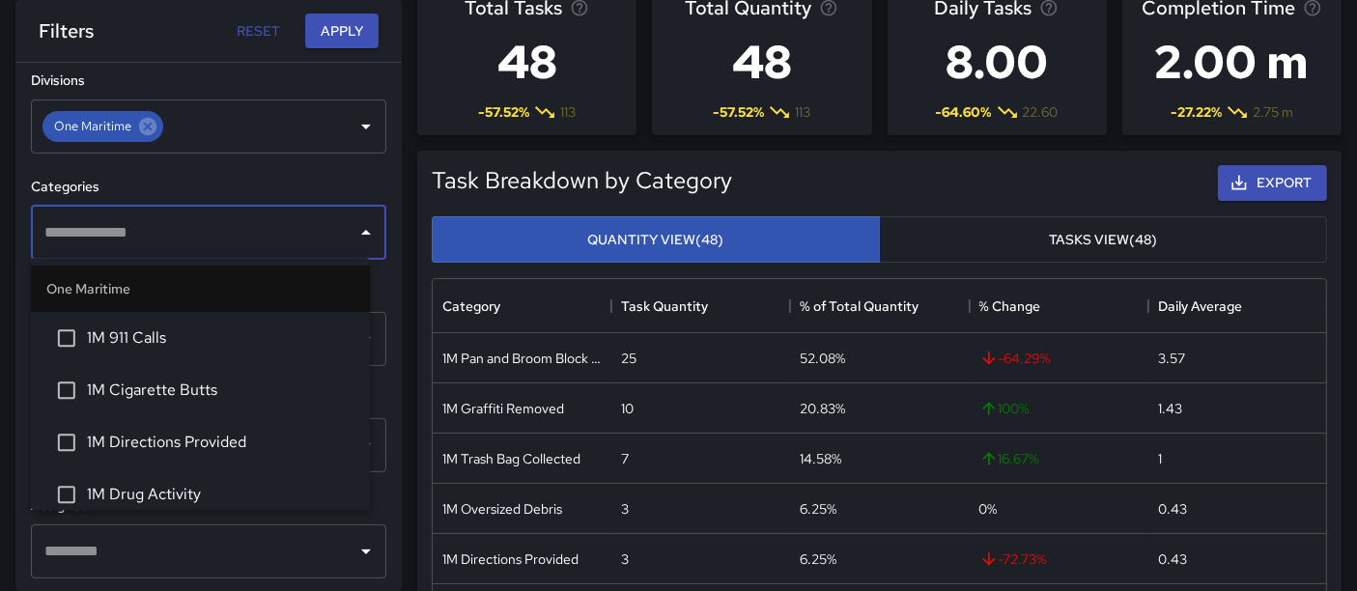
scroll to position [99, 0]
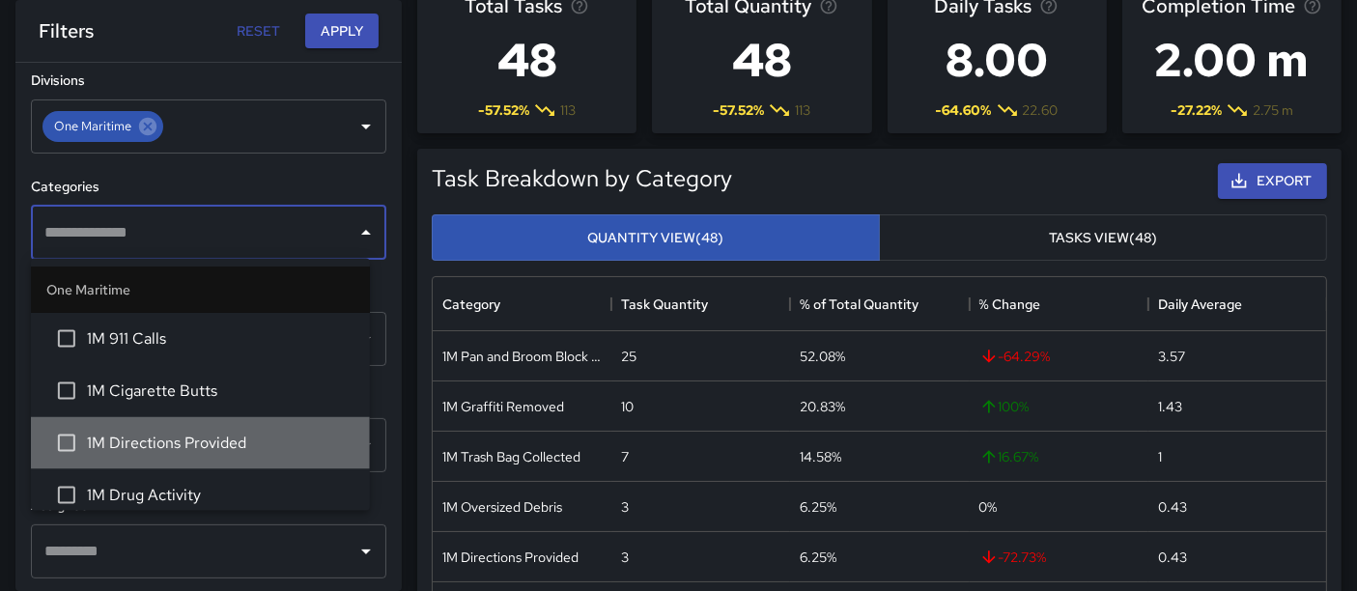
click at [262, 443] on span "1M Directions Provided" at bounding box center [221, 443] width 268 height 23
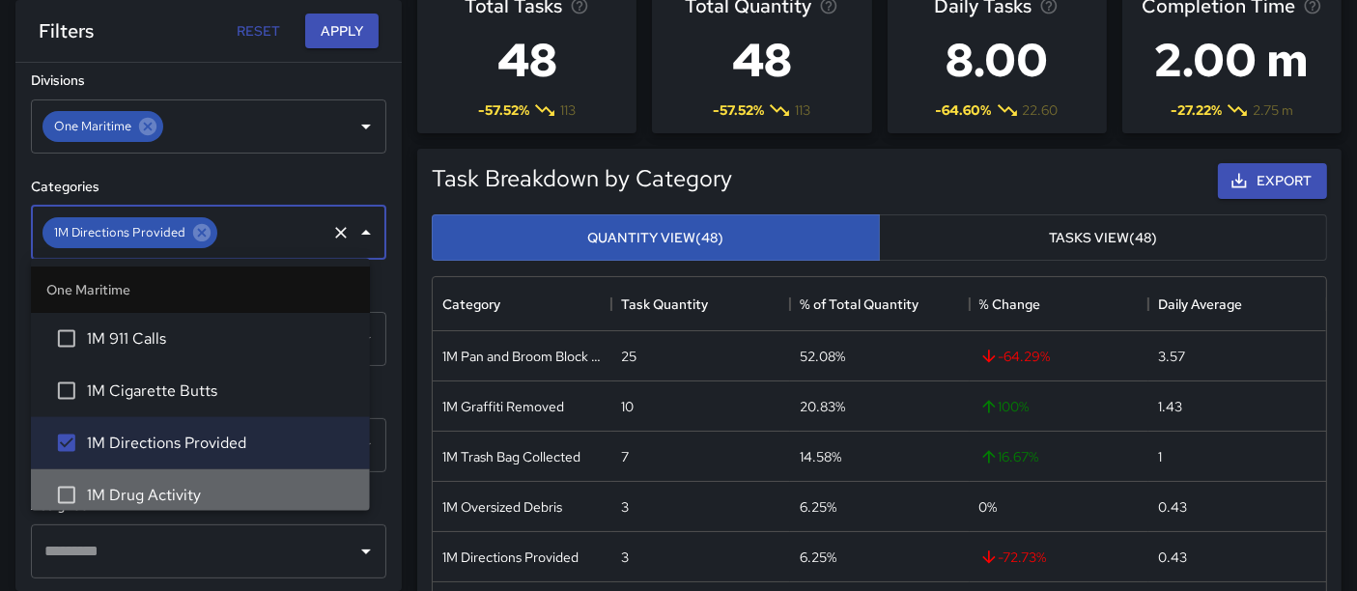
click at [260, 474] on li "1M Drug Activity" at bounding box center [200, 496] width 339 height 52
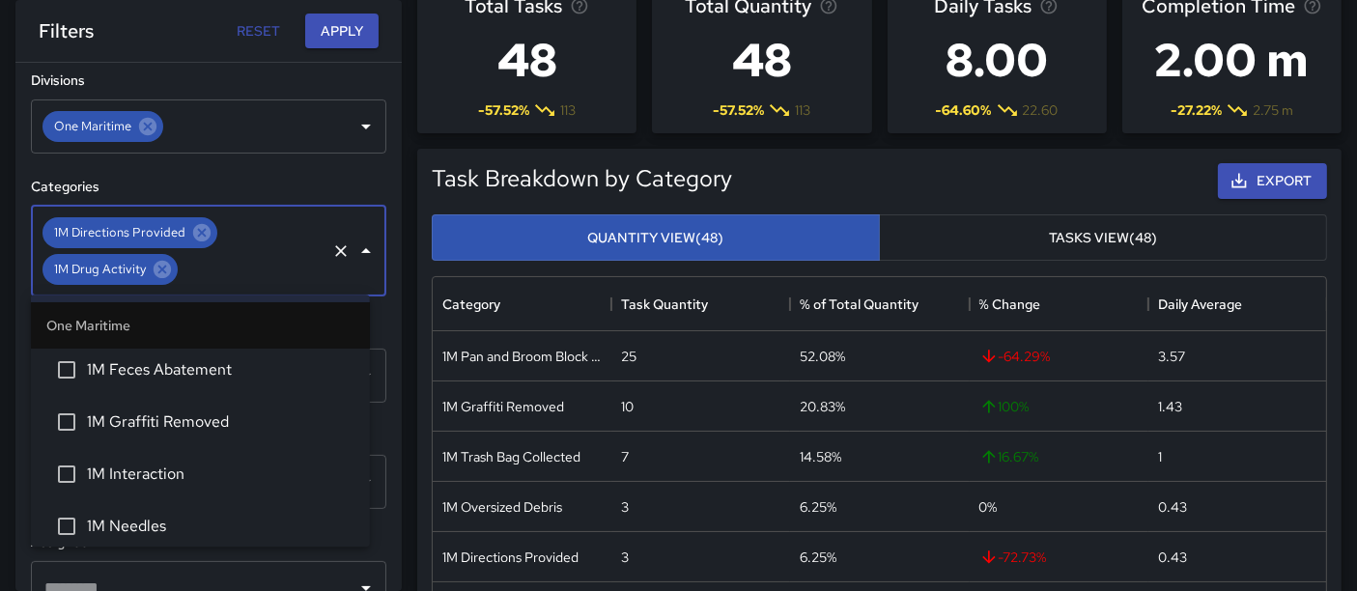
scroll to position [199, 0]
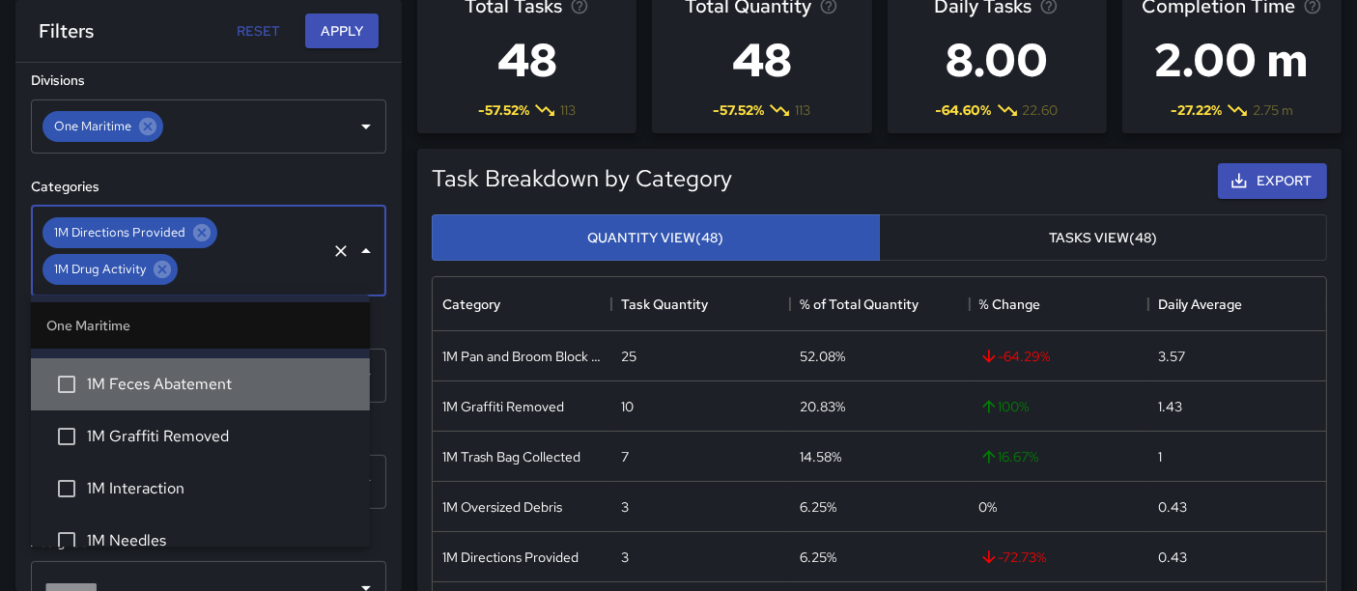
click at [267, 379] on span "1M Feces Abatement" at bounding box center [221, 384] width 268 height 23
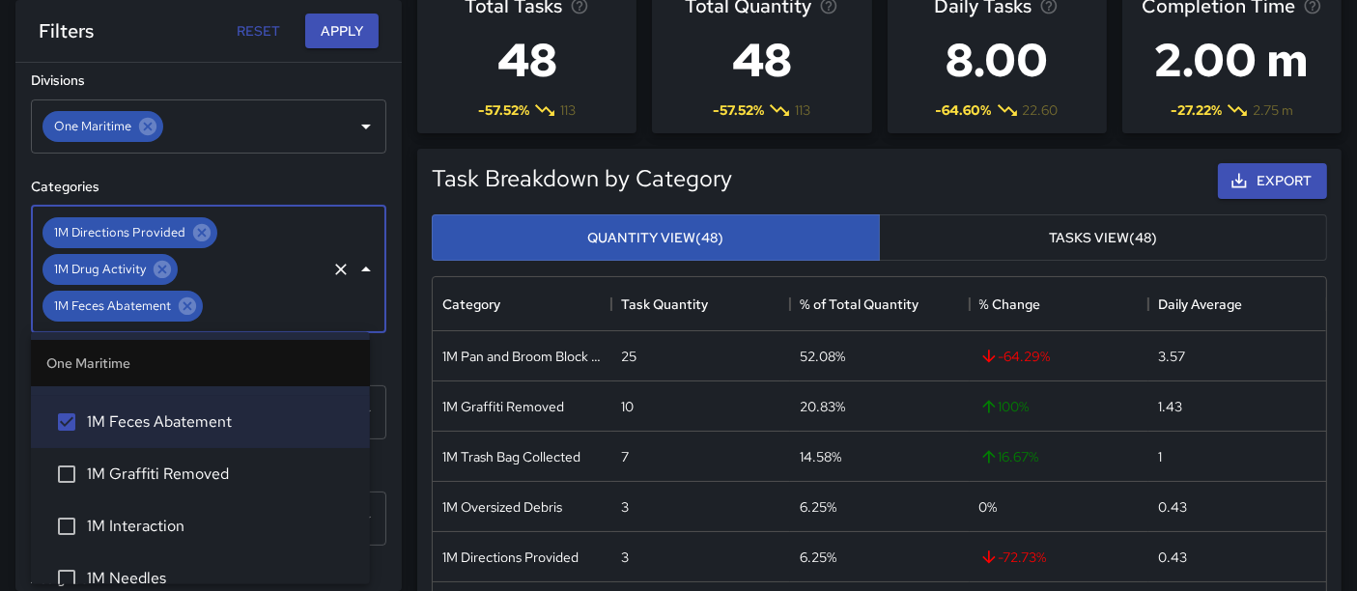
click at [256, 472] on span "1M Graffiti Removed" at bounding box center [221, 474] width 268 height 23
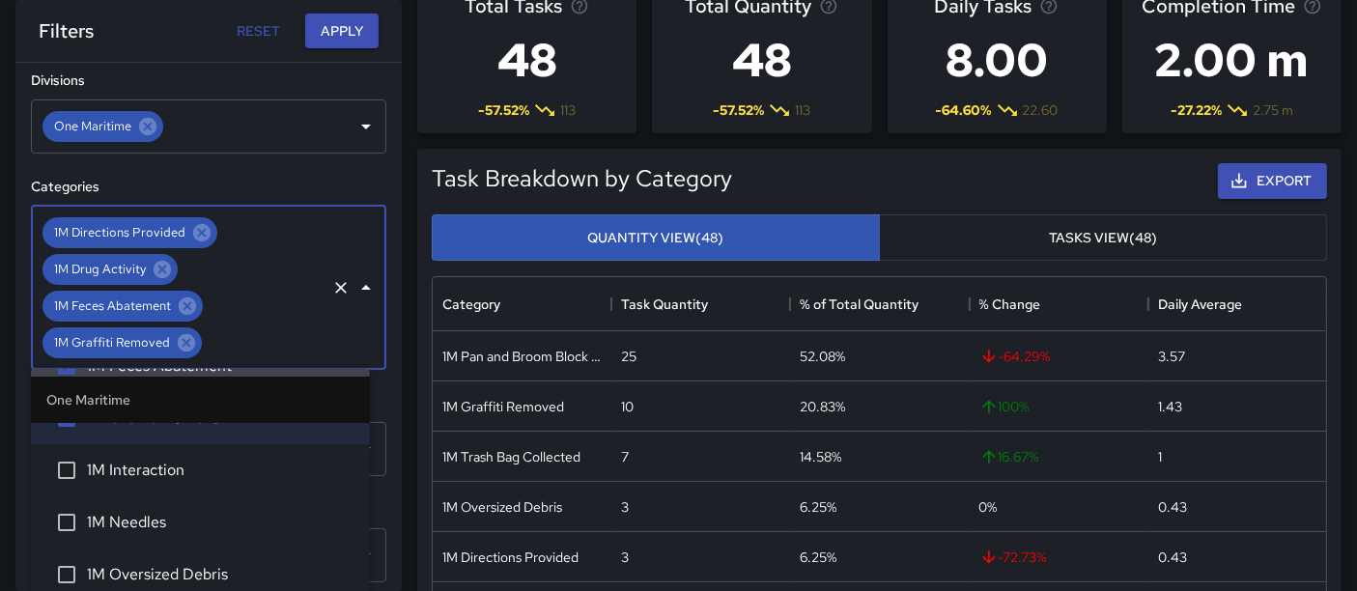
scroll to position [328, 0]
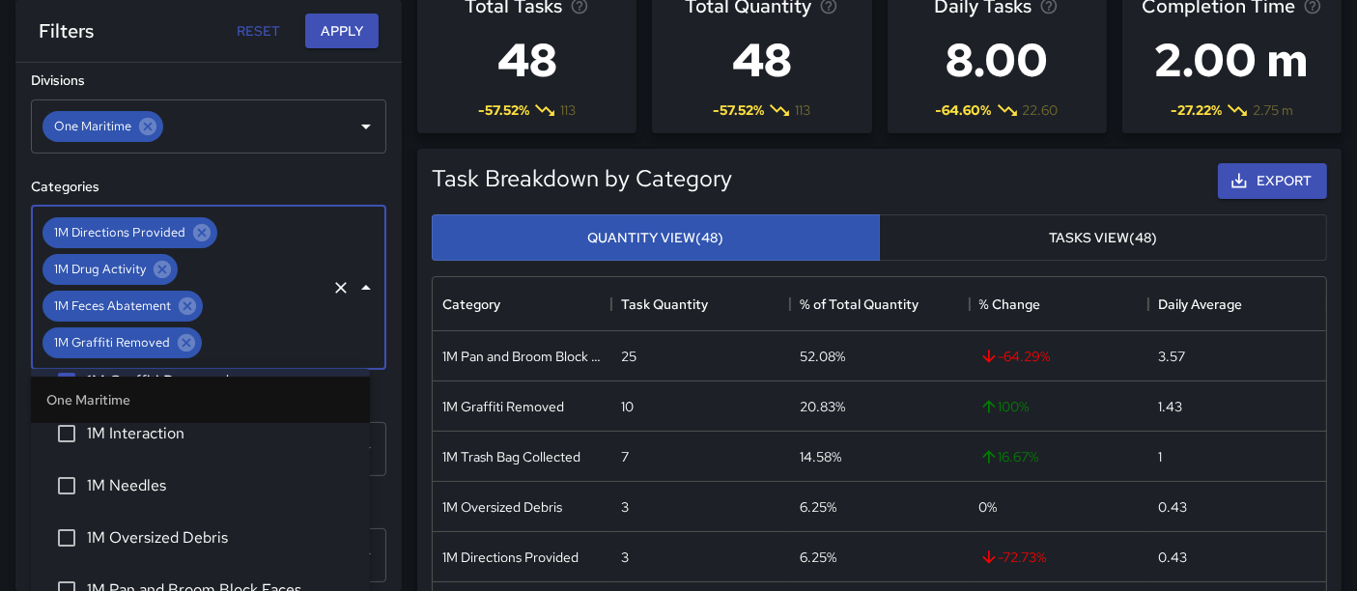
click at [291, 435] on span "1M Interaction" at bounding box center [221, 433] width 268 height 23
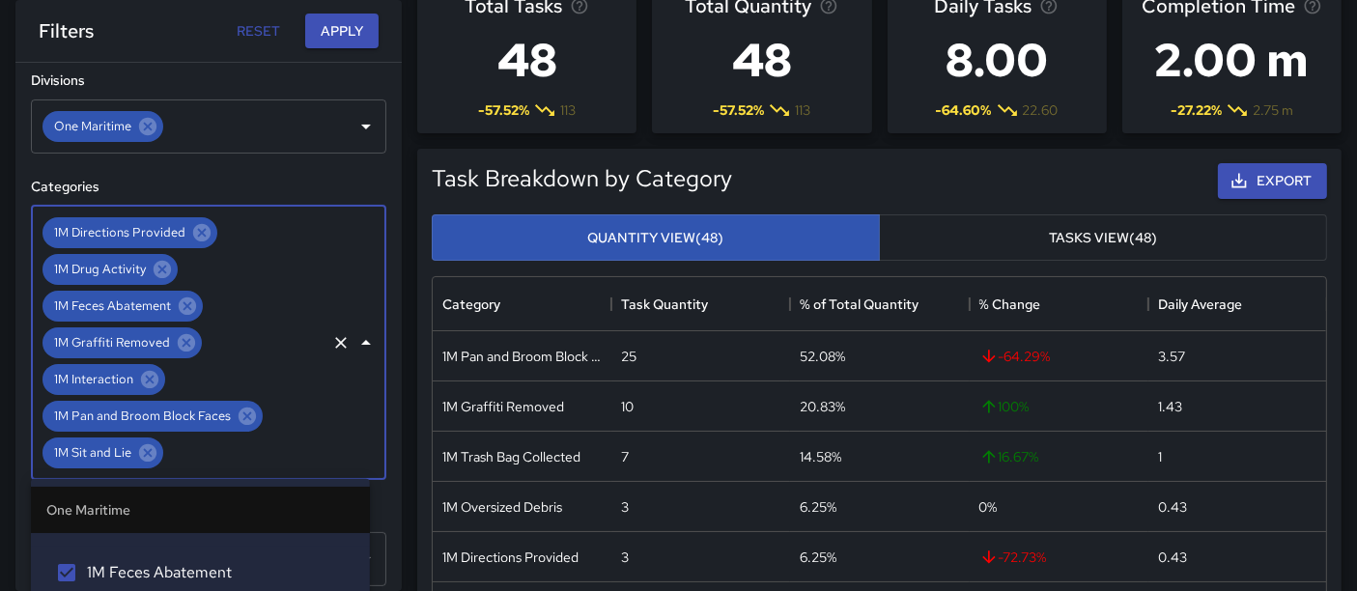
scroll to position [190, 0]
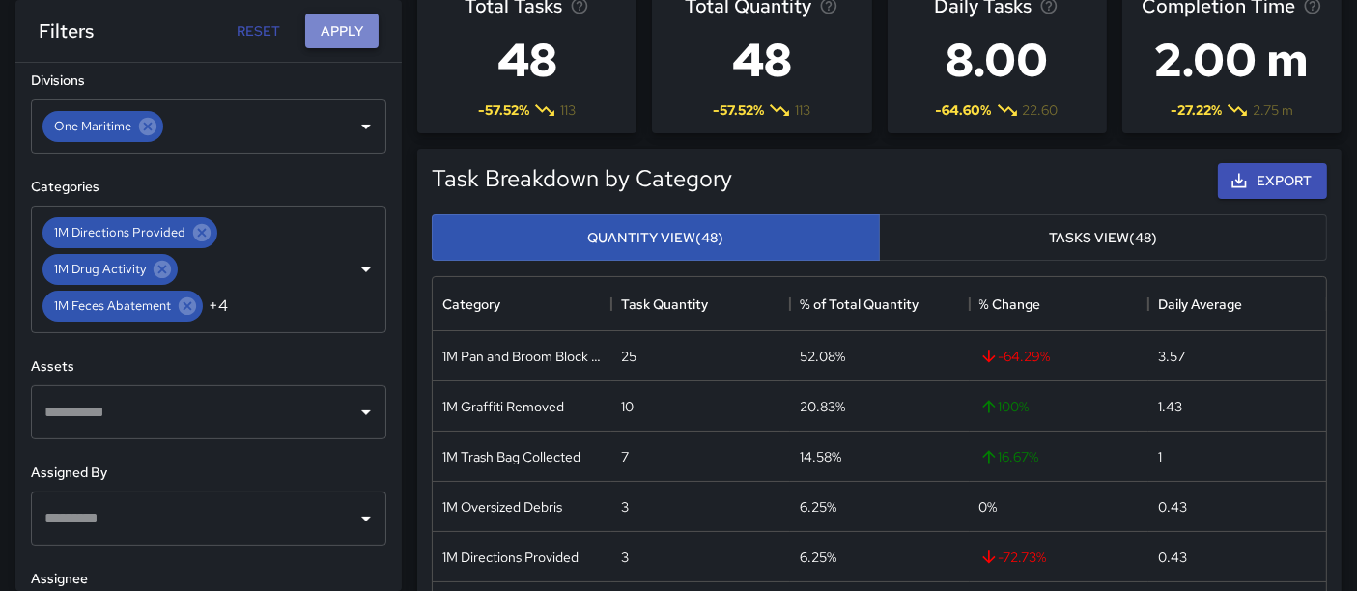
click at [347, 23] on button "Apply" at bounding box center [341, 32] width 73 height 36
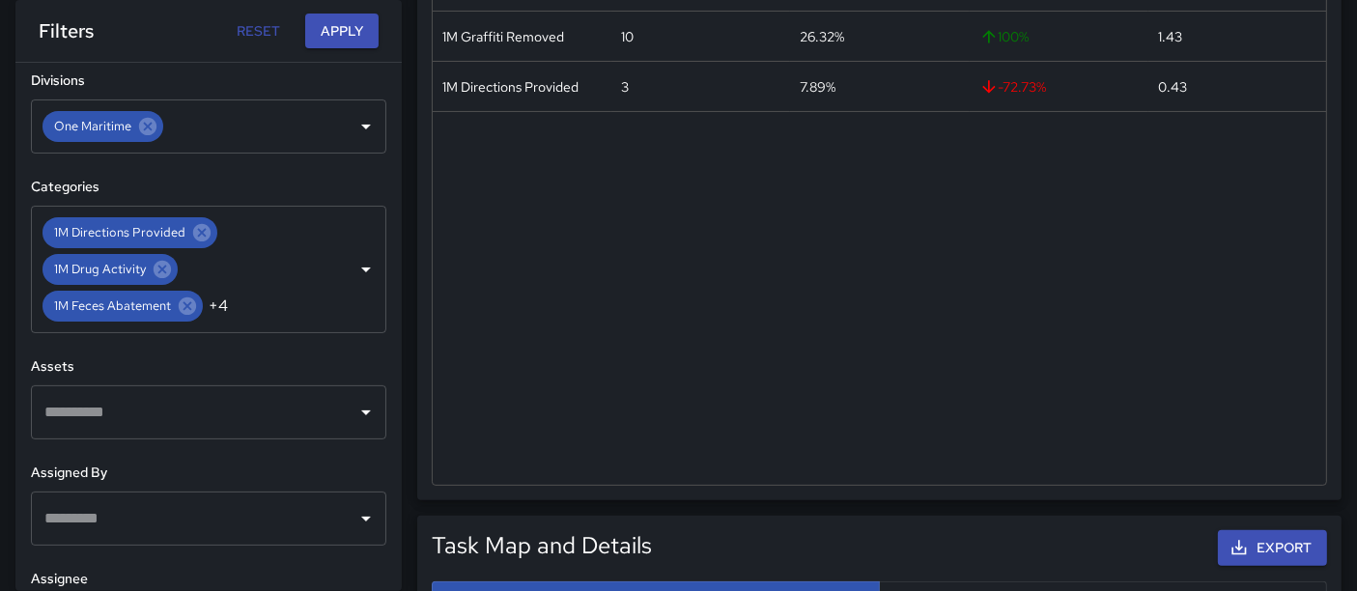
scroll to position [469, 0]
drag, startPoint x: 1367, startPoint y: 188, endPoint x: 949, endPoint y: 282, distance: 428.7
click at [949, 282] on div "1M Pan and Broom Block Faces 25 65.79% -64.29 % 3.57 1M Graffiti Removed 10 26.…" at bounding box center [880, 223] width 895 height 525
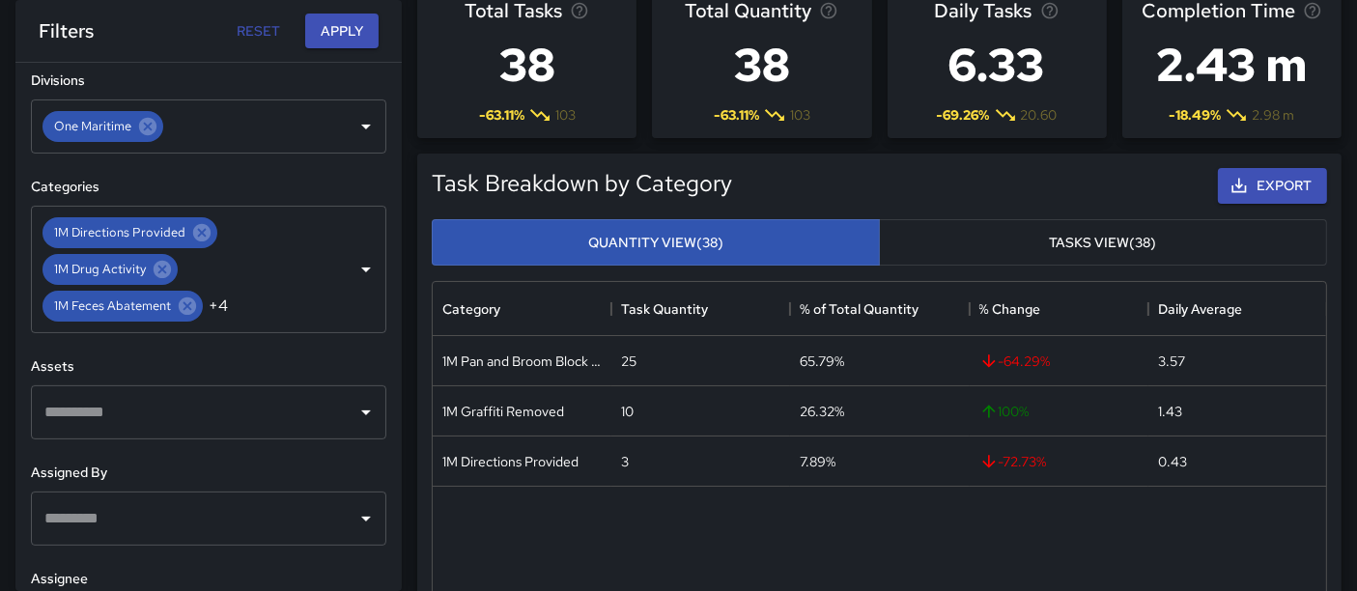
scroll to position [90, 0]
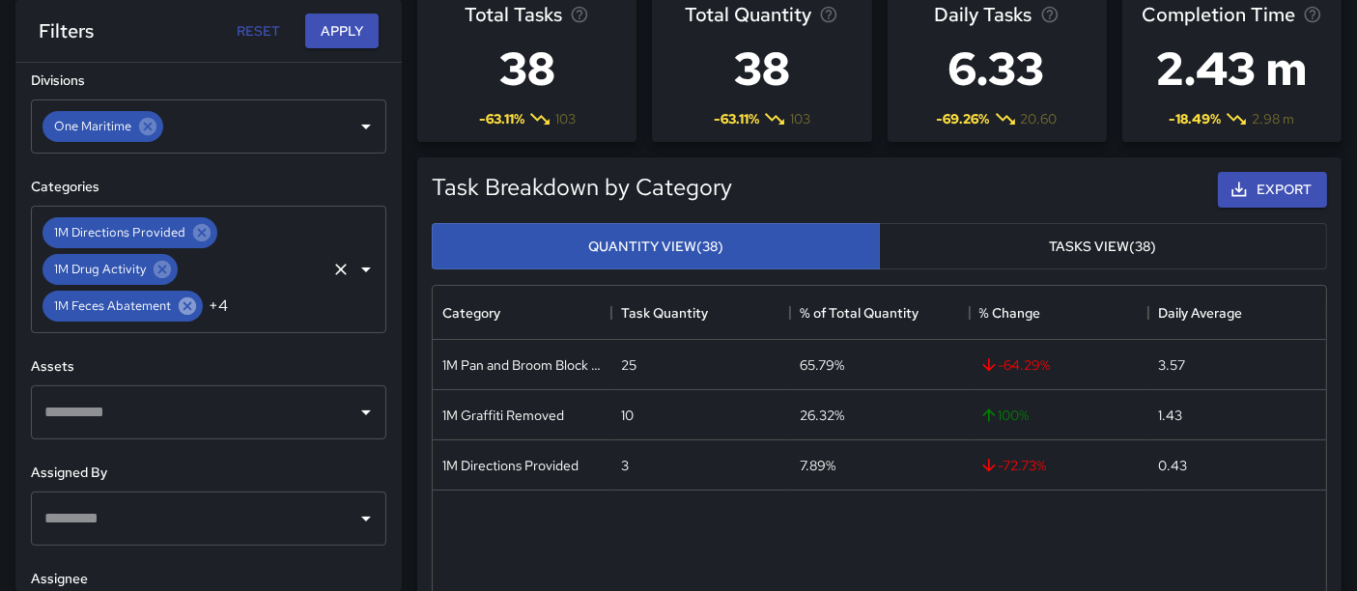
click at [191, 303] on icon at bounding box center [187, 306] width 17 height 17
click at [197, 301] on div "1M Graffiti Removed" at bounding box center [122, 306] width 159 height 31
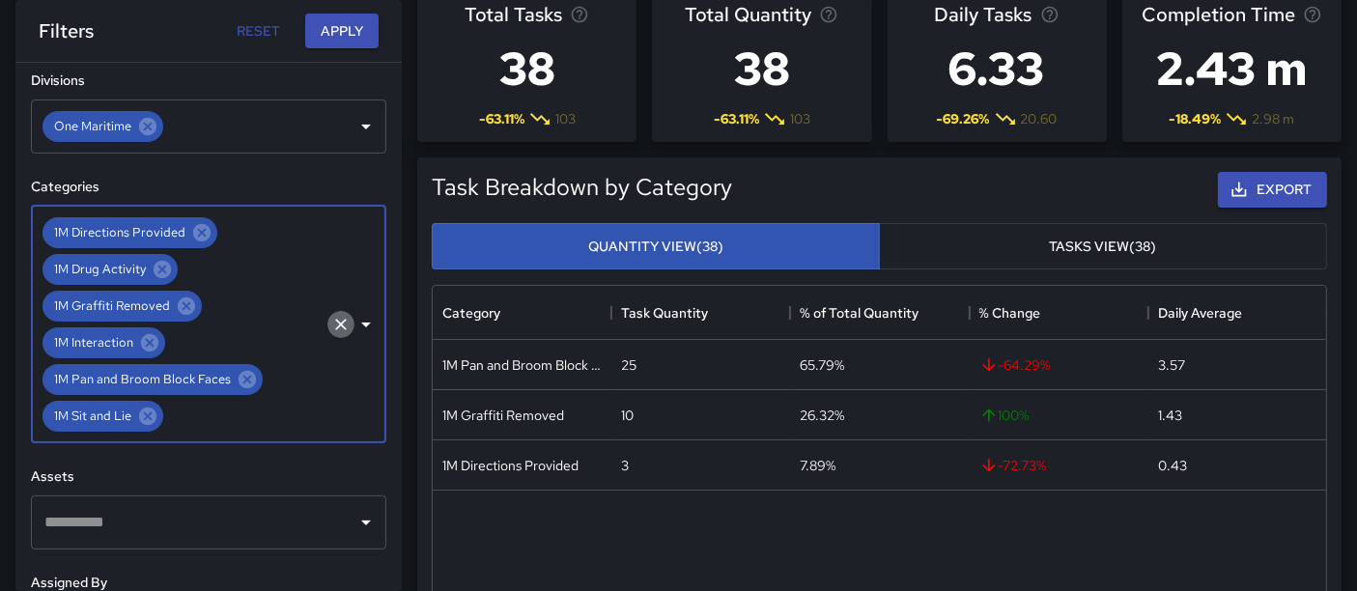
click at [331, 316] on icon "Clear" at bounding box center [340, 324] width 19 height 19
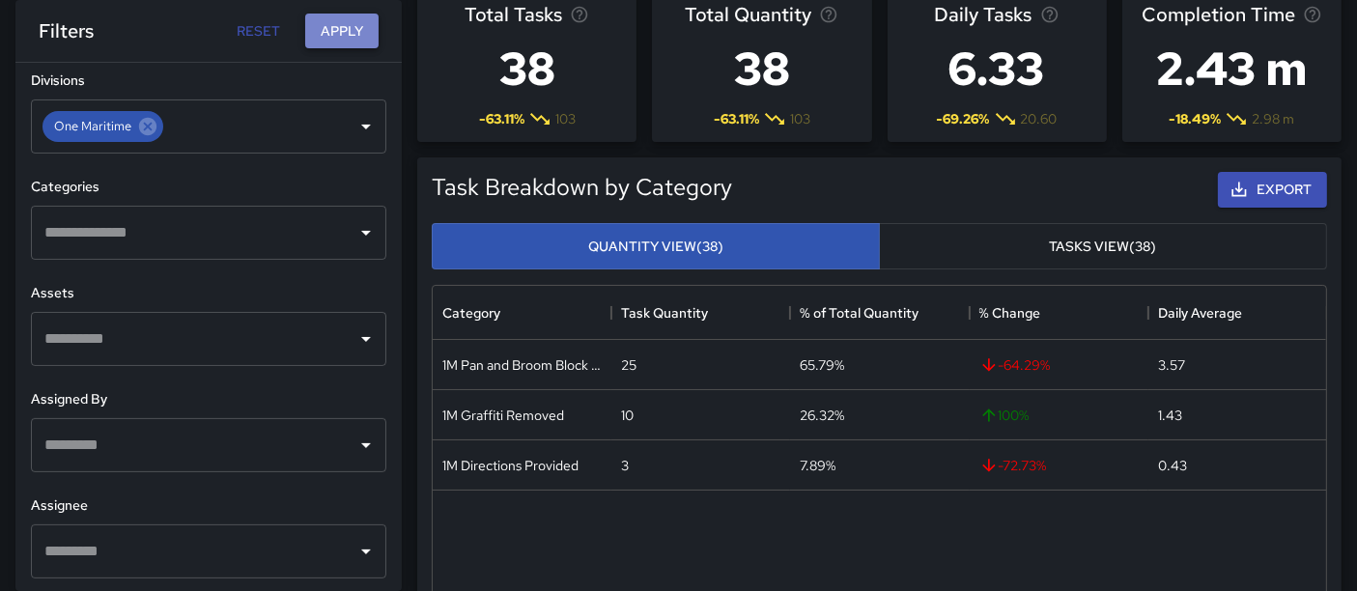
click at [325, 43] on button "Apply" at bounding box center [341, 32] width 73 height 36
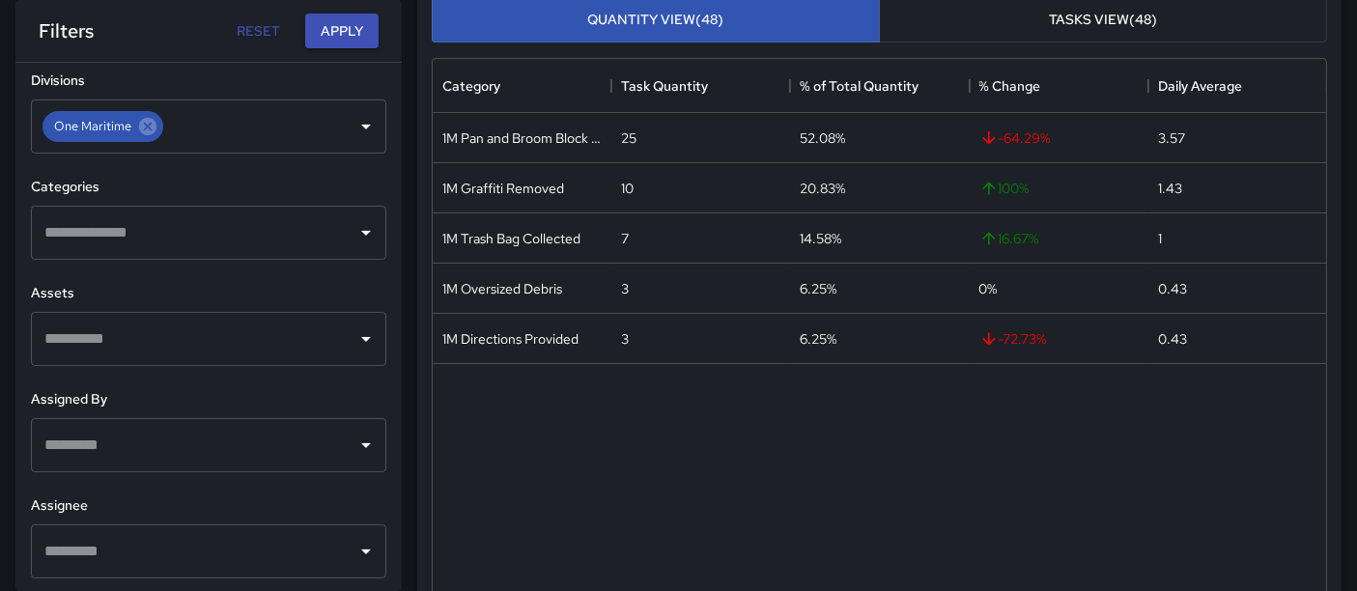
scroll to position [314, 0]
